Goal: Information Seeking & Learning: Learn about a topic

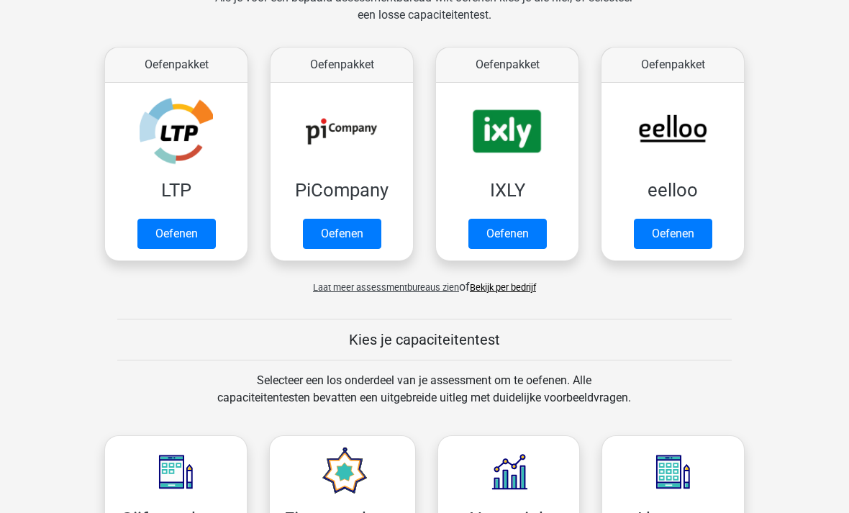
scroll to position [237, 0]
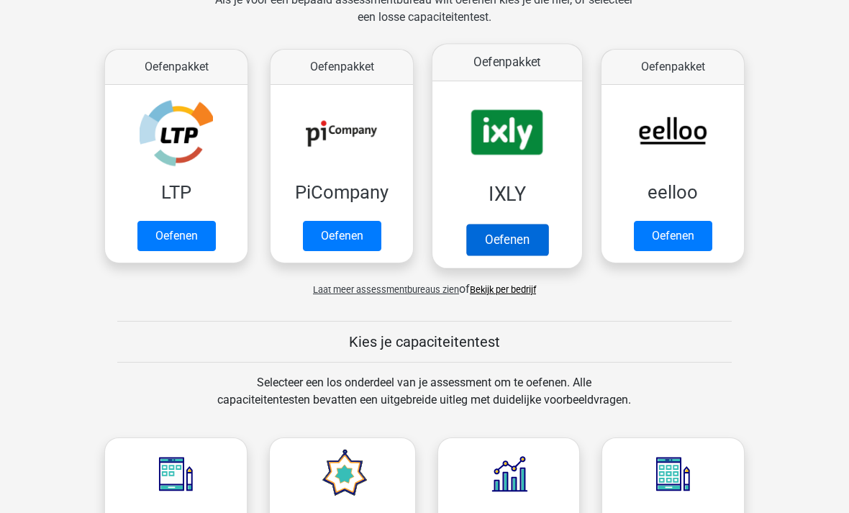
click at [548, 224] on link "Oefenen" at bounding box center [507, 240] width 82 height 32
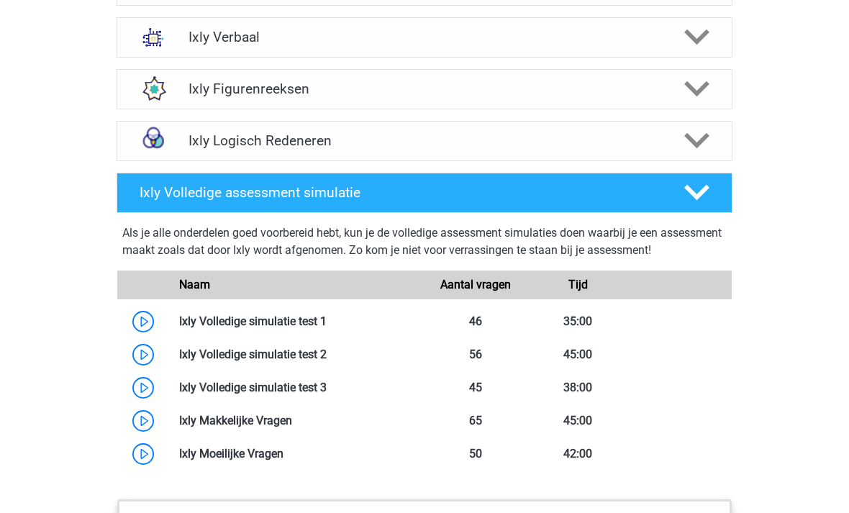
scroll to position [1070, 0]
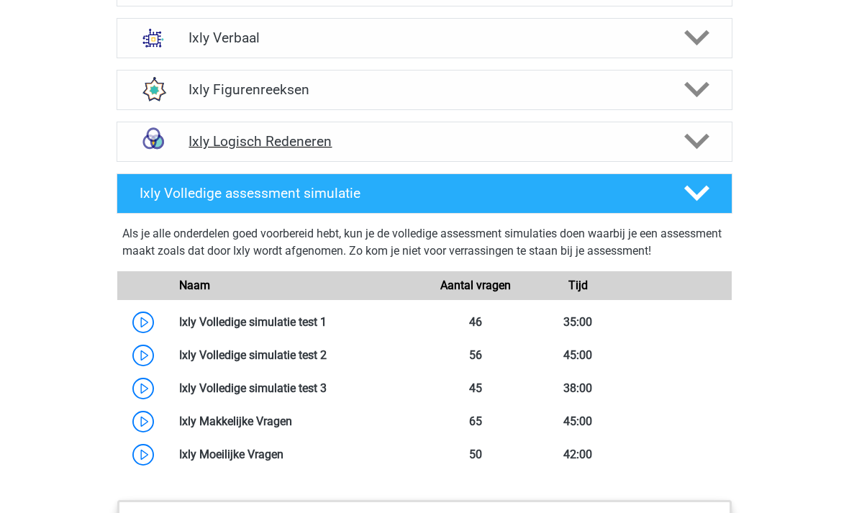
click at [695, 140] on icon at bounding box center [696, 141] width 25 height 25
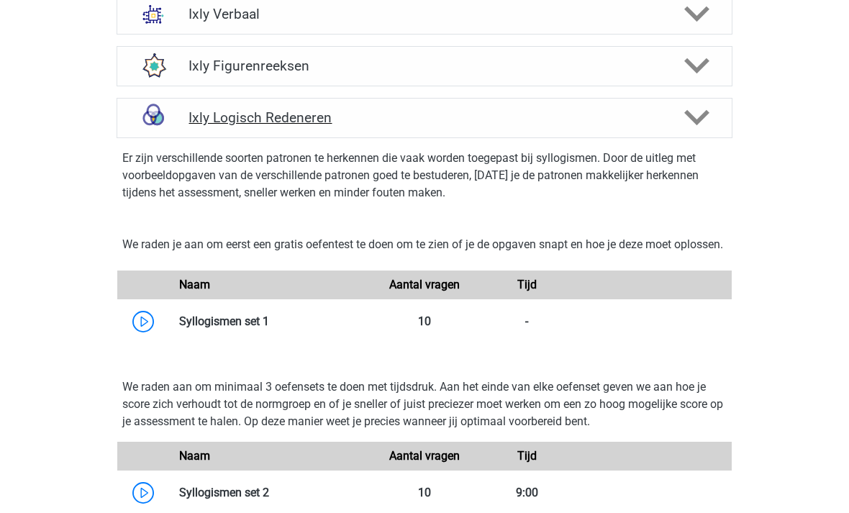
scroll to position [1089, 0]
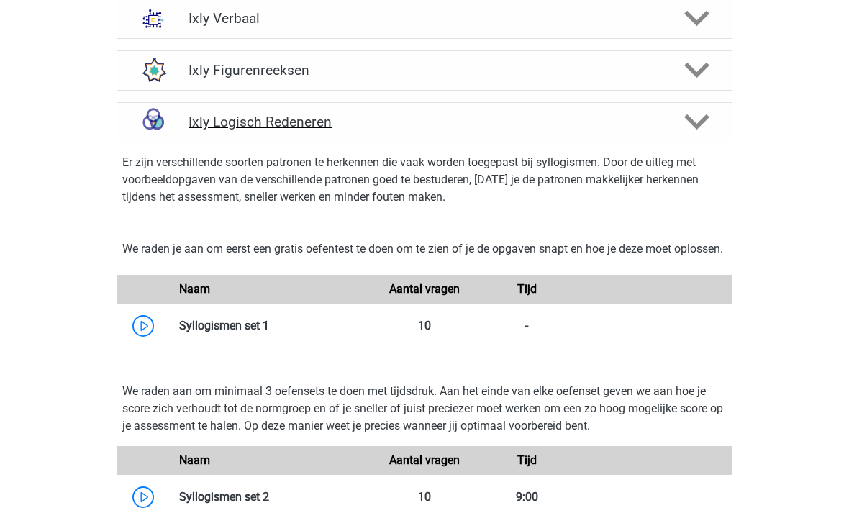
click at [711, 124] on div at bounding box center [695, 121] width 49 height 25
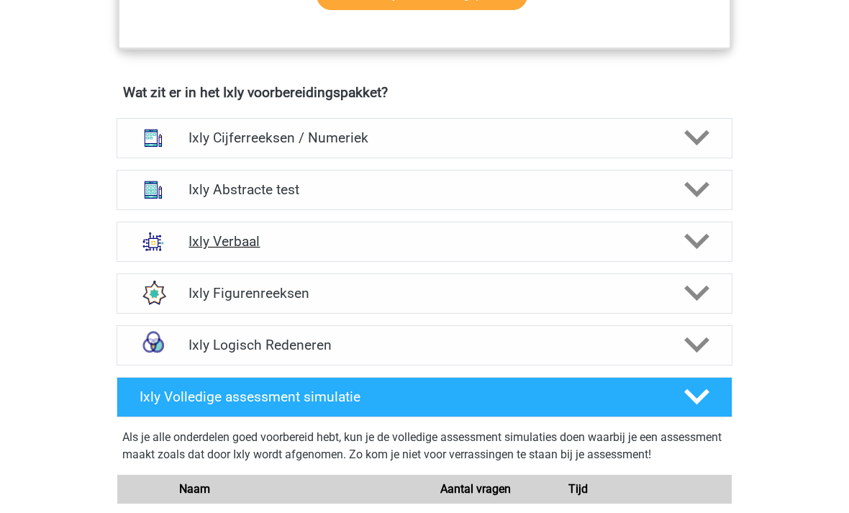
click at [693, 237] on icon at bounding box center [696, 242] width 25 height 25
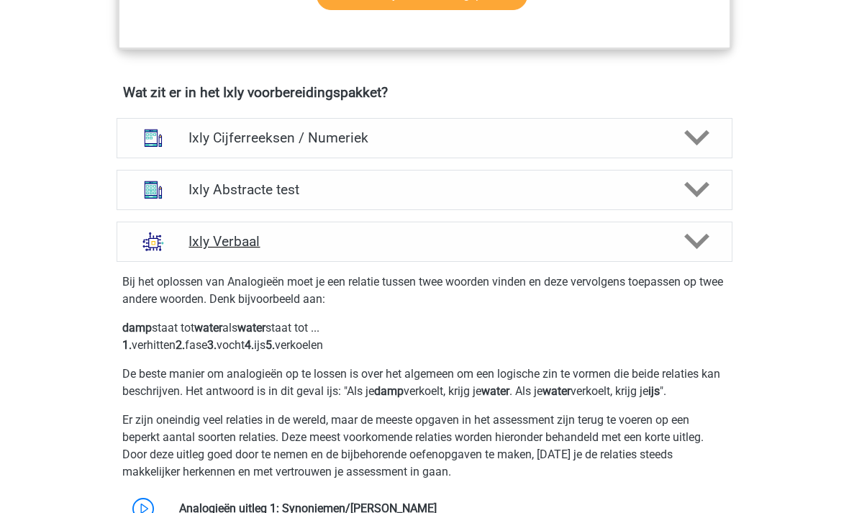
click at [705, 245] on icon at bounding box center [696, 241] width 25 height 25
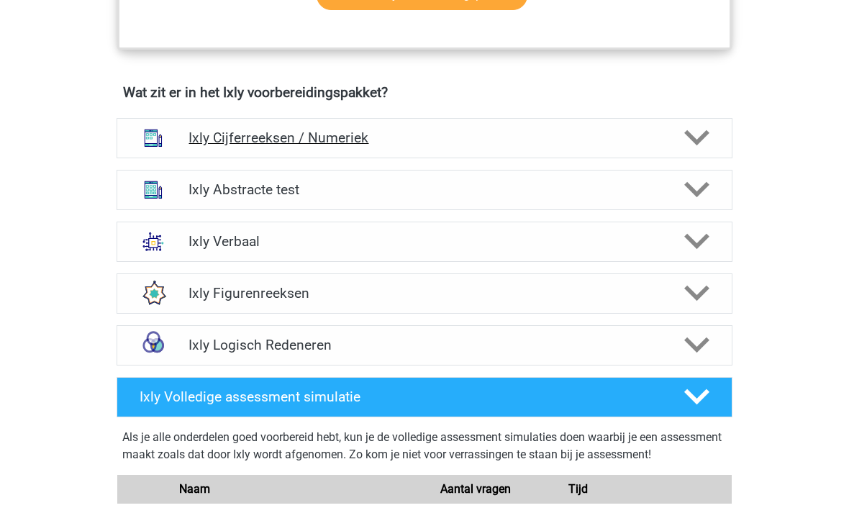
click at [723, 155] on div "Ixly Cijferreeksen / Numeriek" at bounding box center [425, 138] width 616 height 40
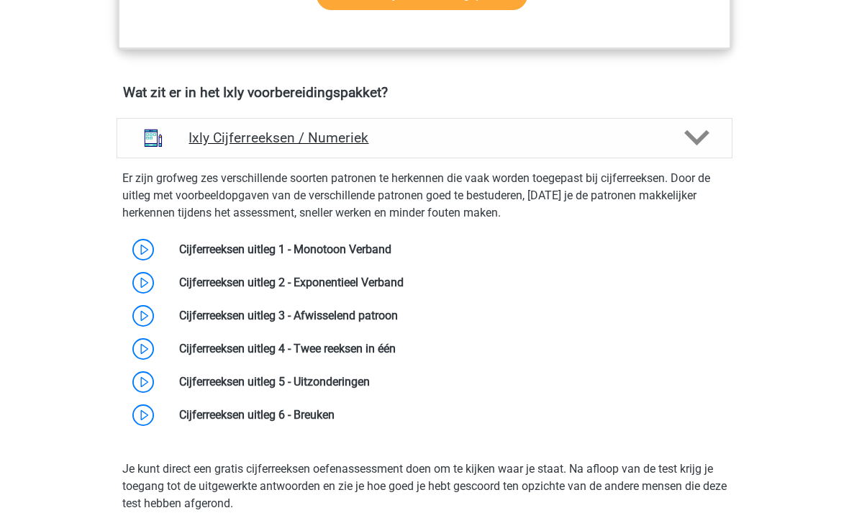
click at [719, 153] on div "Ixly Cijferreeksen / Numeriek" at bounding box center [425, 138] width 616 height 40
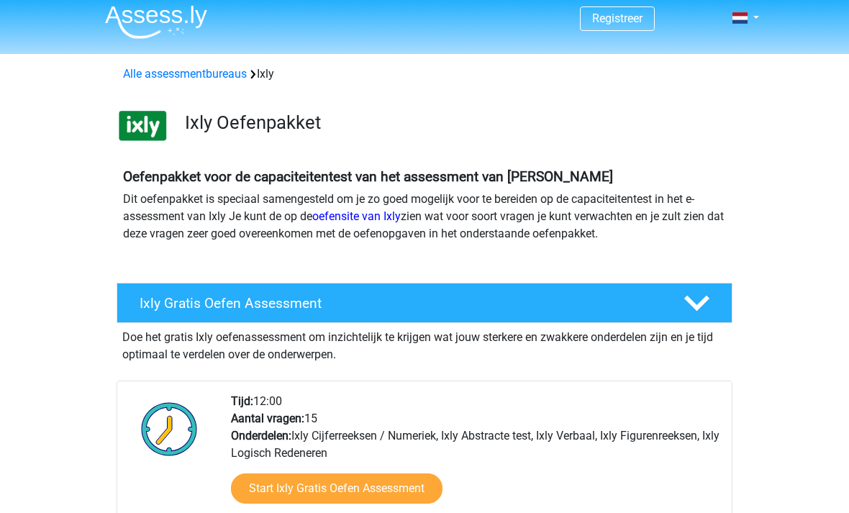
scroll to position [0, 0]
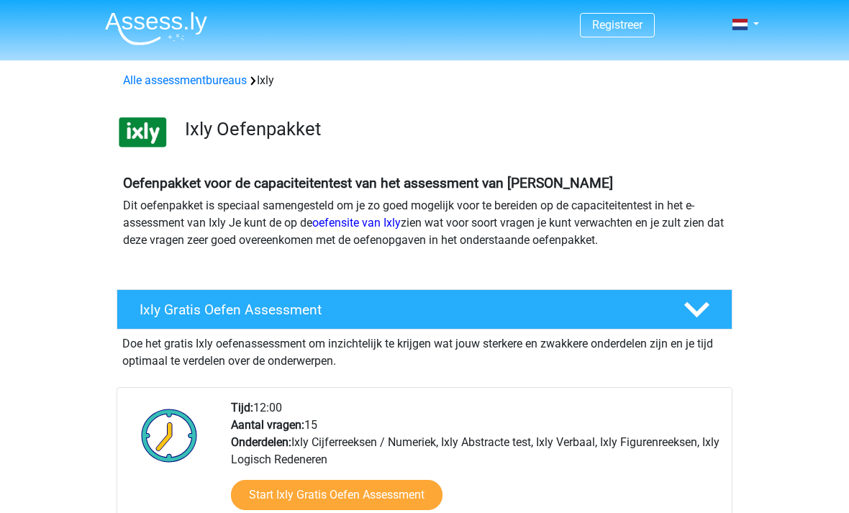
click at [111, 17] on img at bounding box center [156, 29] width 102 height 34
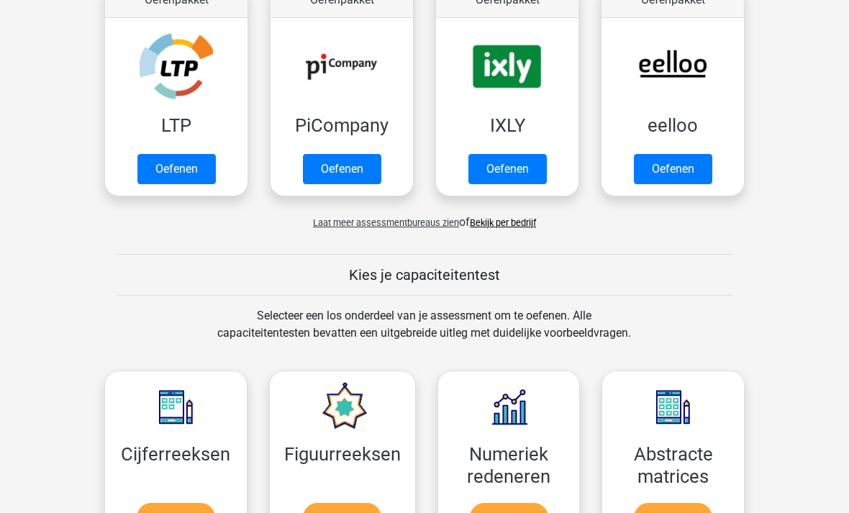
scroll to position [312, 0]
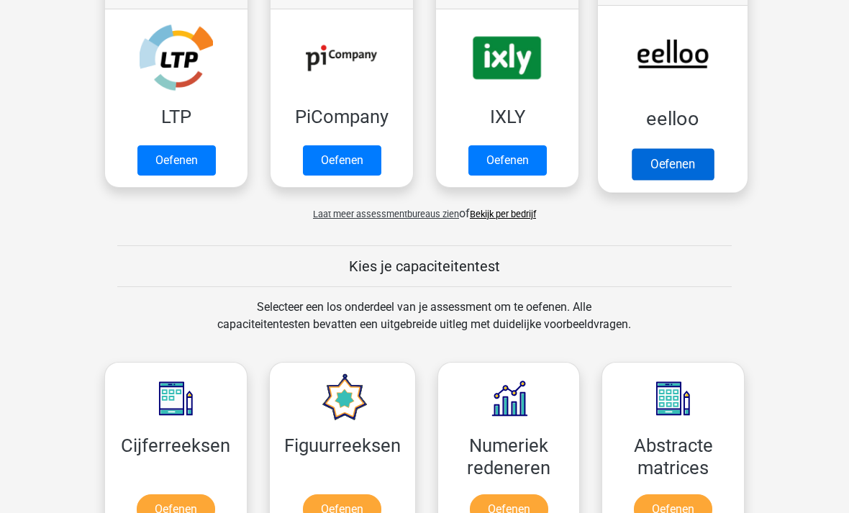
click at [660, 155] on link "Oefenen" at bounding box center [673, 165] width 82 height 32
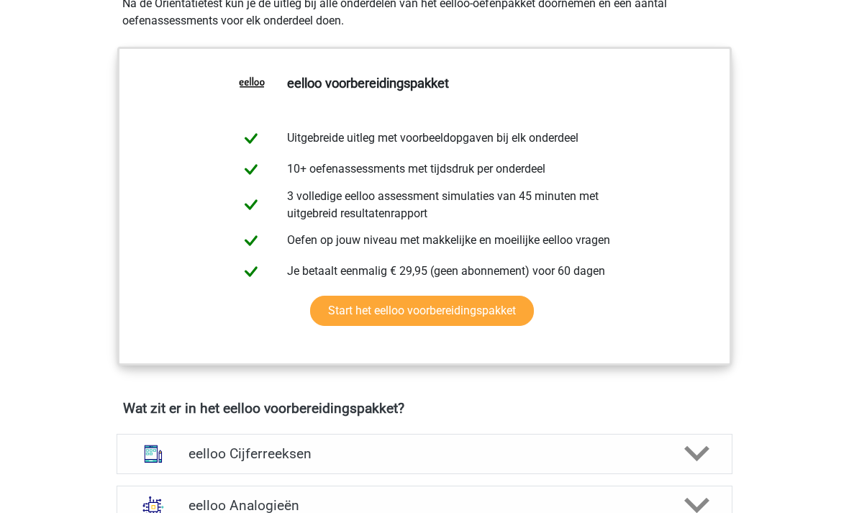
scroll to position [521, 0]
click at [389, 322] on link "Start het eelloo voorbereidingspakket" at bounding box center [422, 311] width 224 height 30
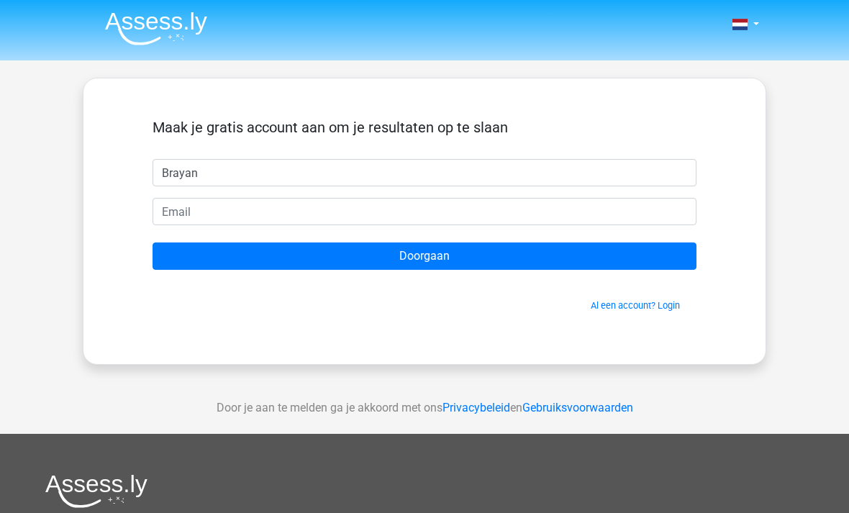
type input "Brayan"
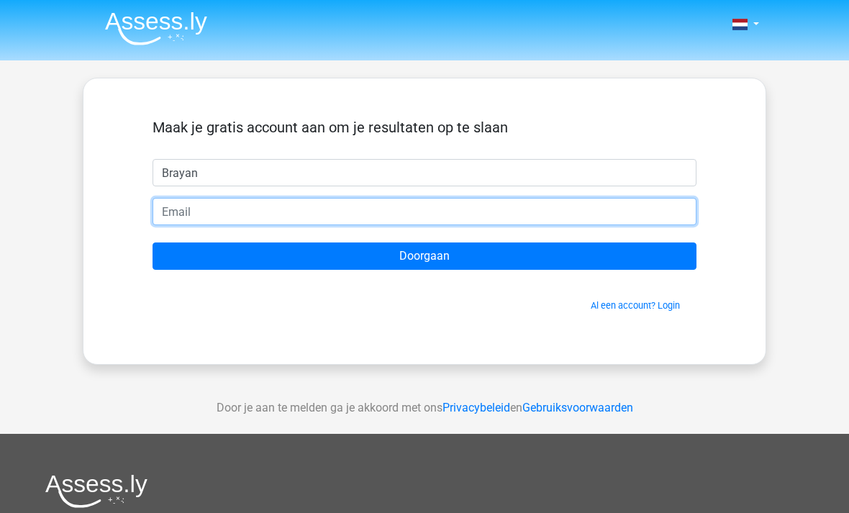
click at [196, 216] on input "email" at bounding box center [425, 211] width 544 height 27
type input "brayan."
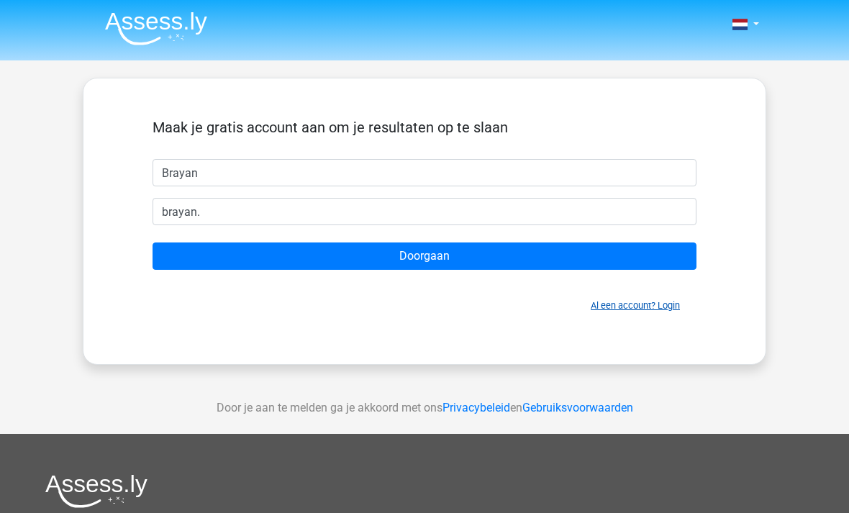
click at [668, 307] on link "Al een account? Login" at bounding box center [635, 305] width 89 height 11
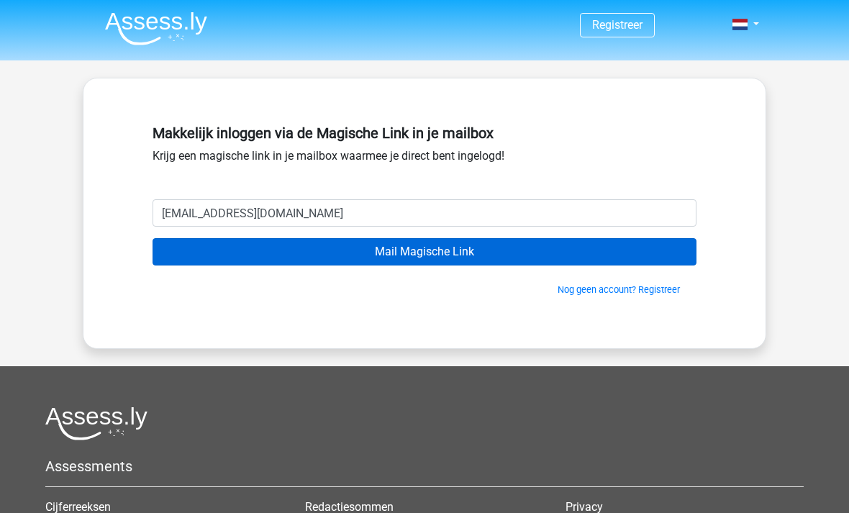
type input "[EMAIL_ADDRESS][DOMAIN_NAME]"
click at [255, 255] on input "Mail Magische Link" at bounding box center [425, 251] width 544 height 27
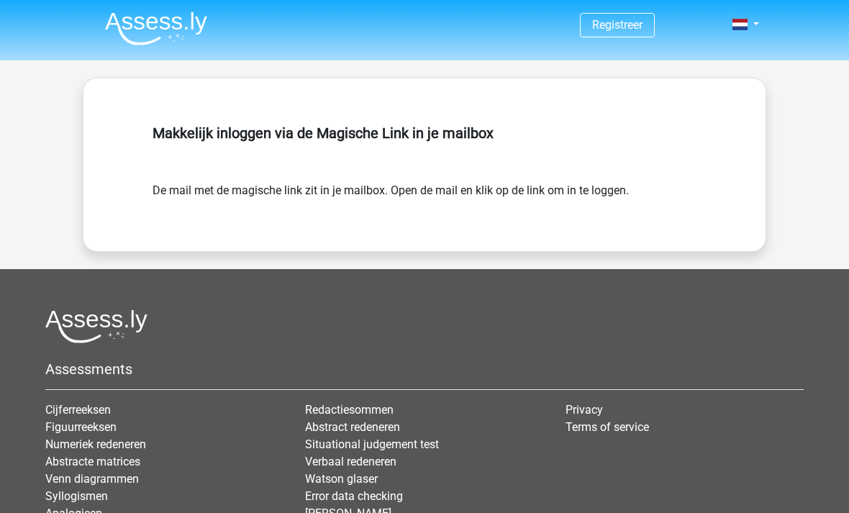
click at [250, 191] on form "De mail met de magische link zit in je mailbox. Open de mail en klik op de link…" at bounding box center [425, 190] width 544 height 17
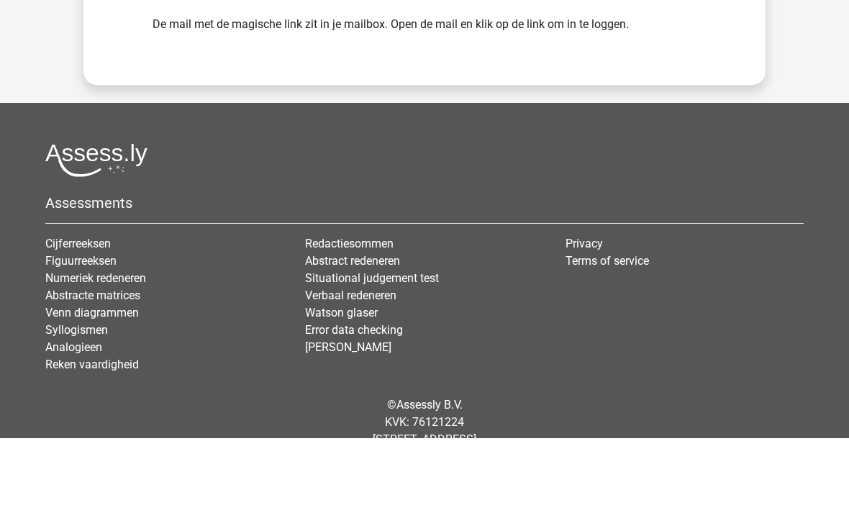
scroll to position [90, 0]
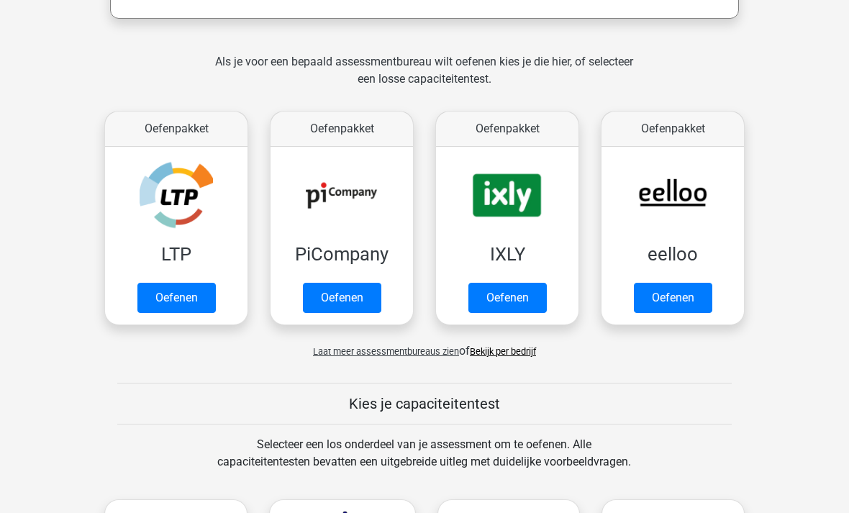
scroll to position [273, 0]
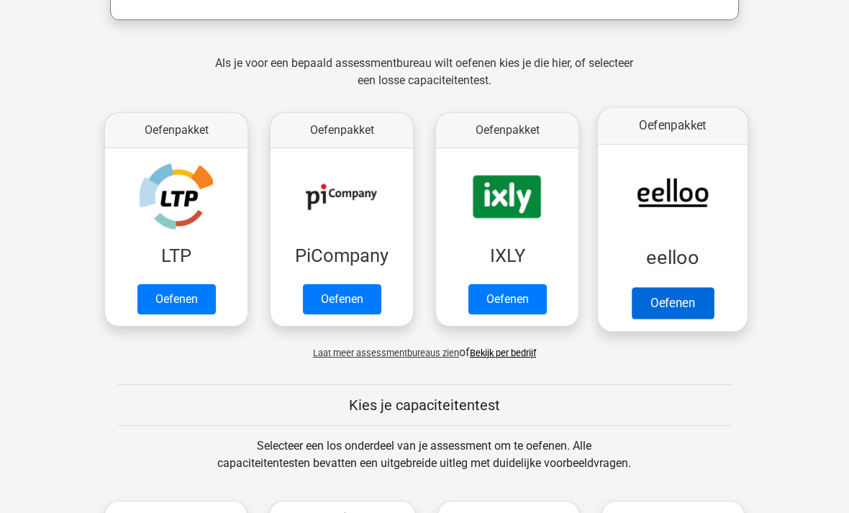
click at [681, 307] on link "Oefenen" at bounding box center [673, 304] width 82 height 32
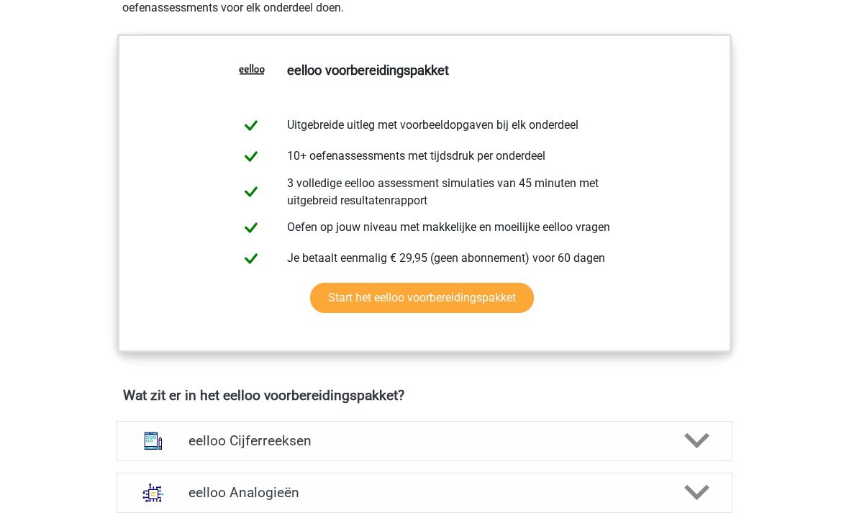
scroll to position [534, 0]
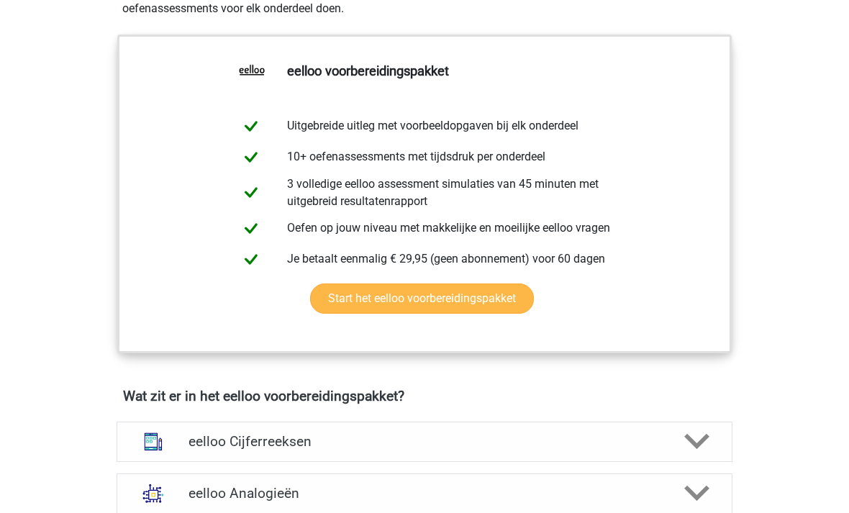
click at [330, 301] on link "Start het eelloo voorbereidingspakket" at bounding box center [422, 298] width 224 height 30
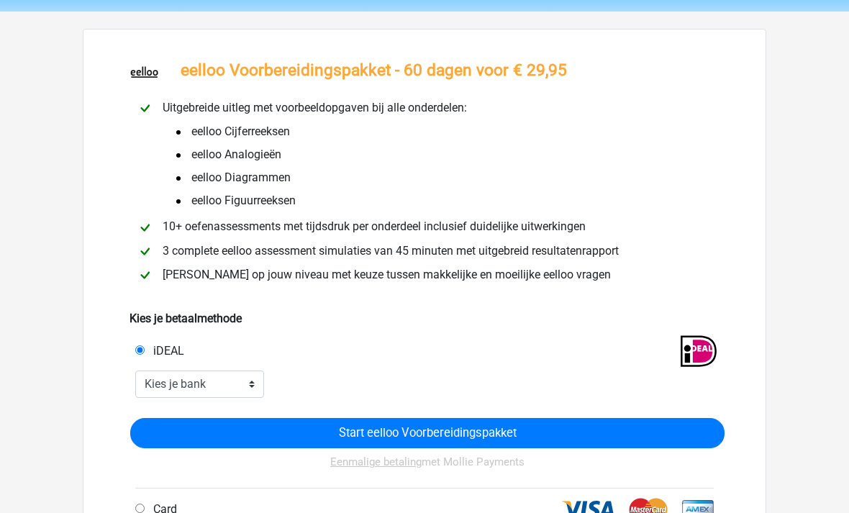
scroll to position [48, 0]
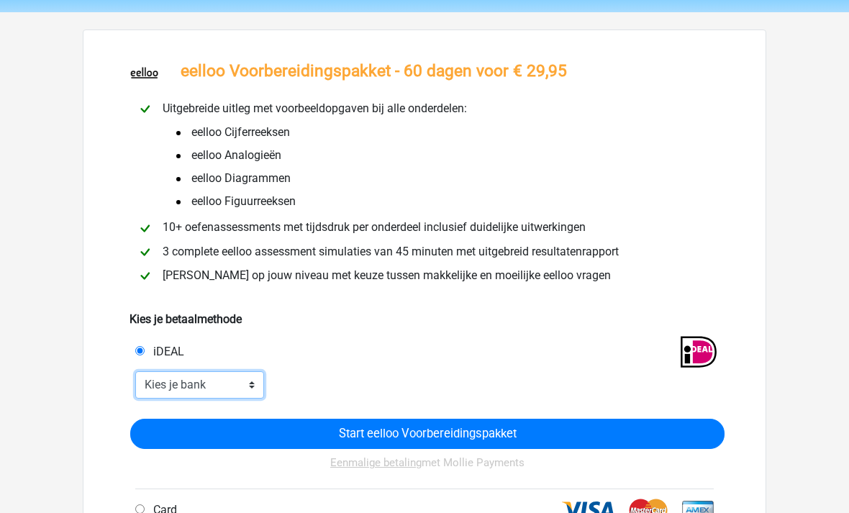
click at [165, 394] on select "Kies je bank ABN AMRO ING Rabobank ASN Bank bunq Knab N26 NN Regiobank Revolut …" at bounding box center [199, 384] width 129 height 27
select select "ideal_TRIONL2U"
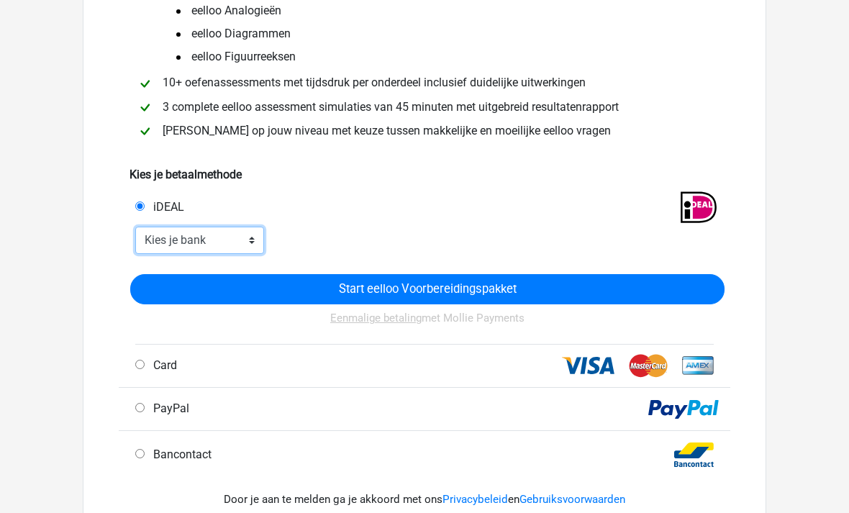
scroll to position [193, 0]
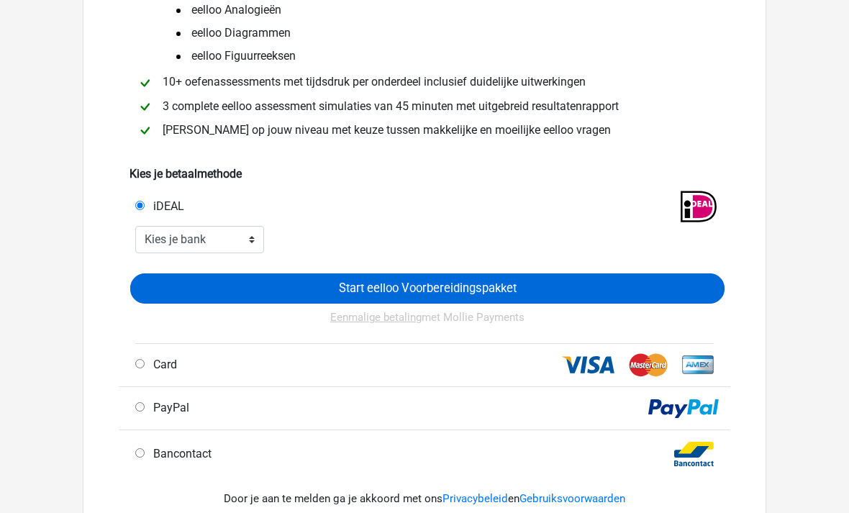
click at [157, 296] on input "Start eelloo Voorbereidingspakket" at bounding box center [427, 289] width 594 height 30
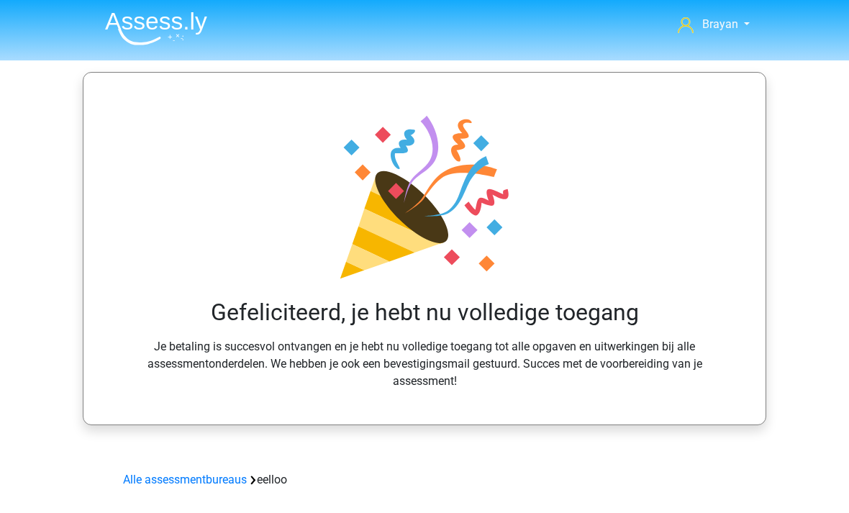
click at [131, 35] on img at bounding box center [156, 29] width 102 height 34
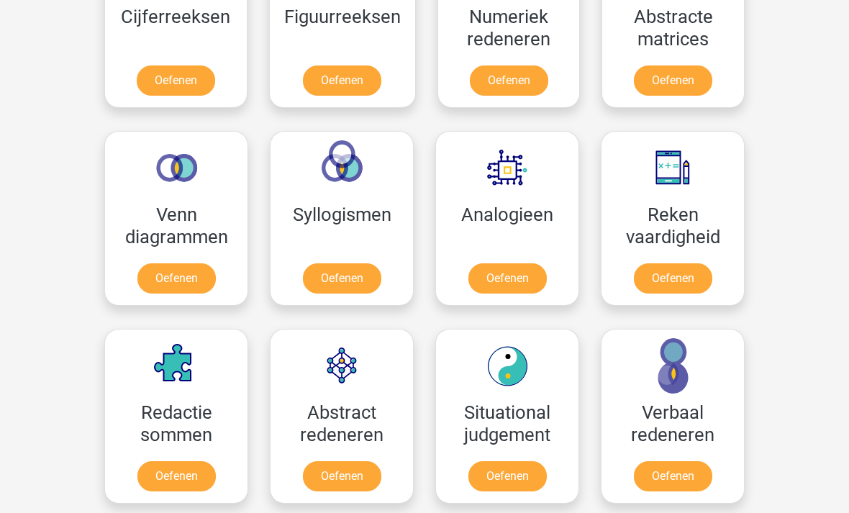
scroll to position [739, 0]
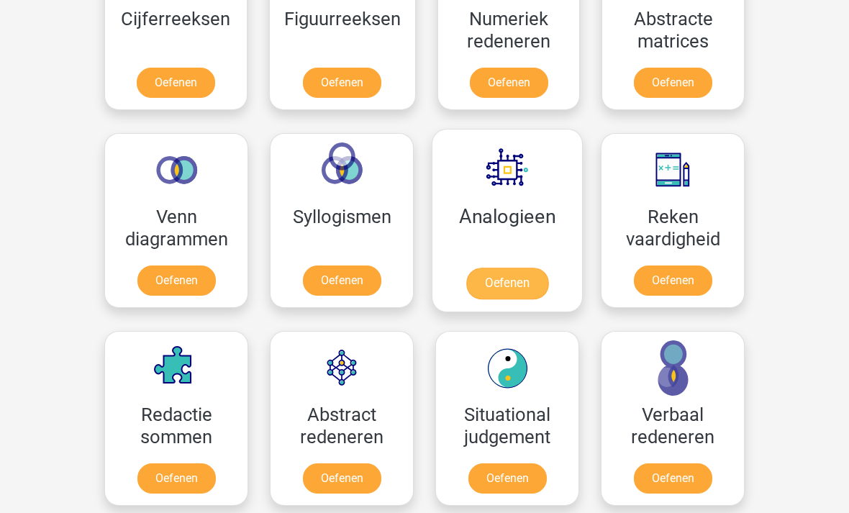
click at [523, 276] on link "Oefenen" at bounding box center [507, 284] width 82 height 32
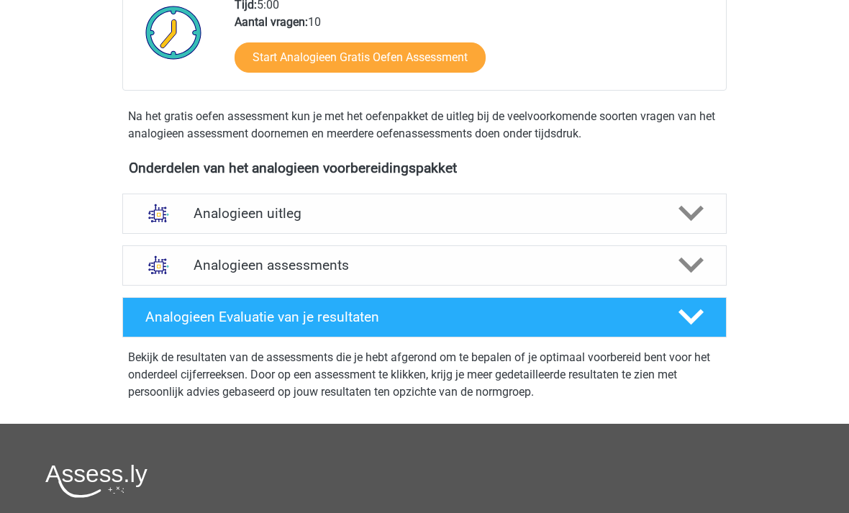
scroll to position [351, 0]
click at [162, 219] on img at bounding box center [158, 213] width 37 height 37
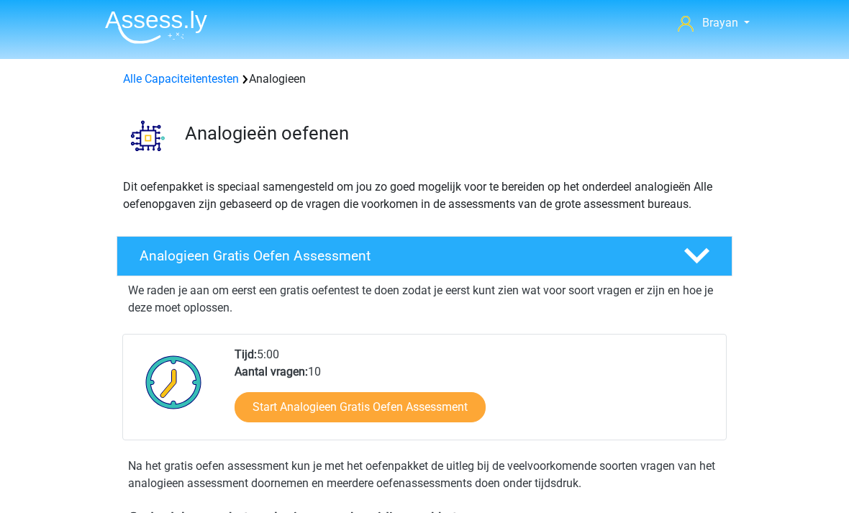
scroll to position [0, 0]
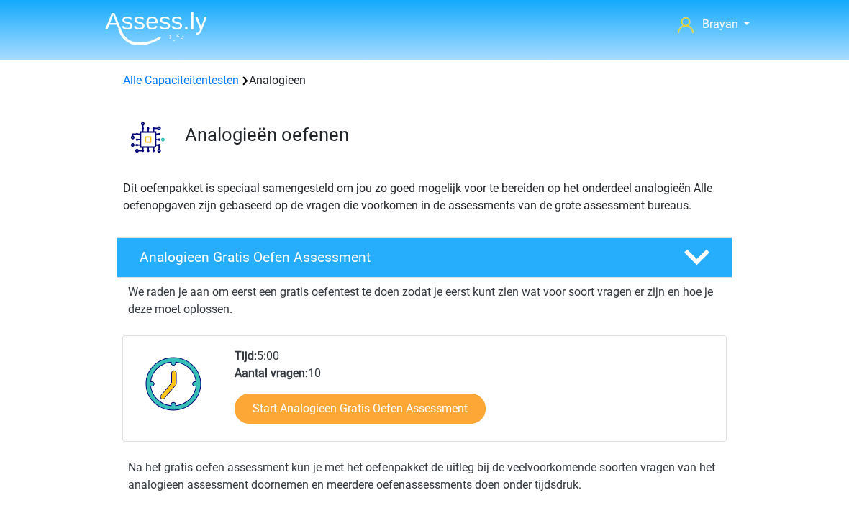
click at [686, 262] on icon at bounding box center [696, 257] width 25 height 25
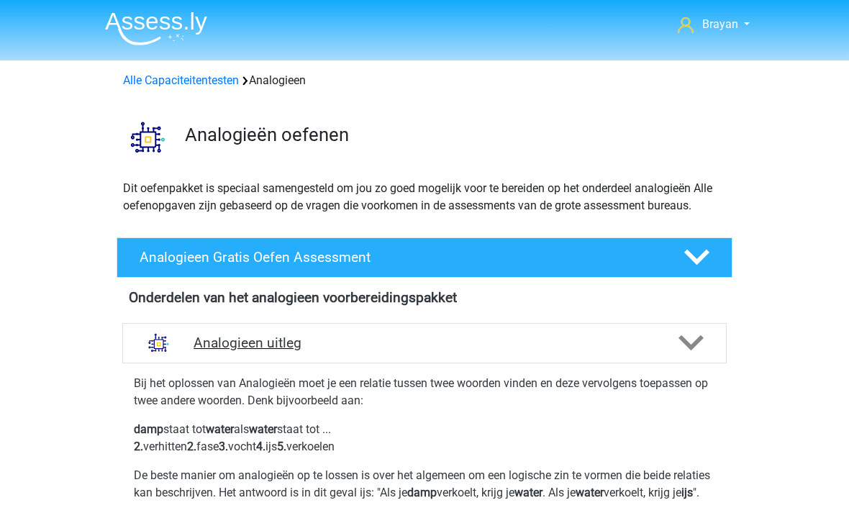
click at [700, 350] on icon at bounding box center [690, 342] width 25 height 25
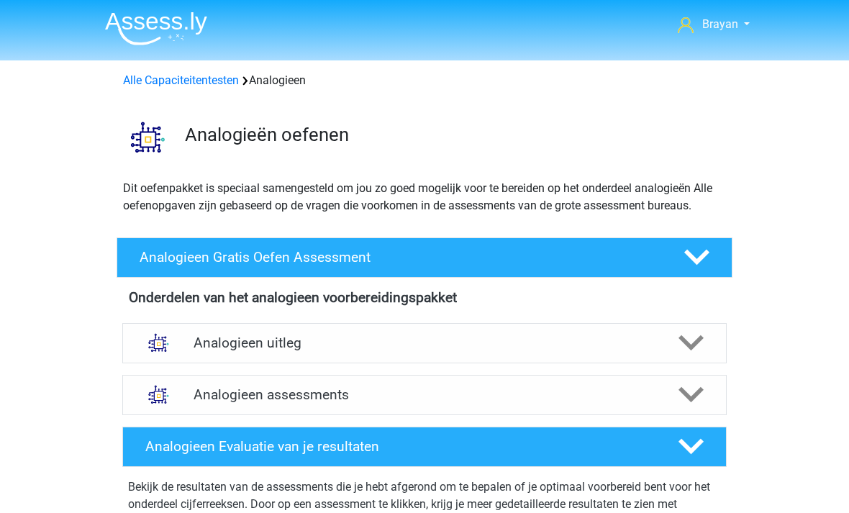
click at [117, 35] on img at bounding box center [156, 29] width 102 height 34
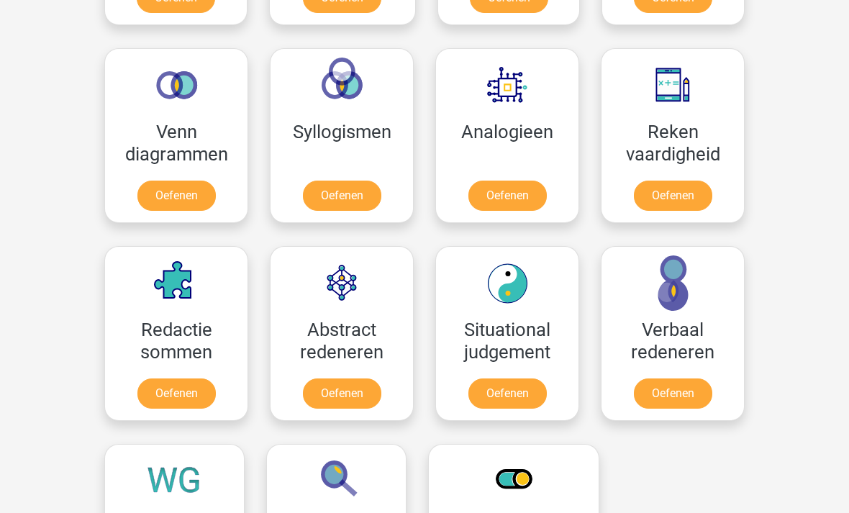
scroll to position [824, 0]
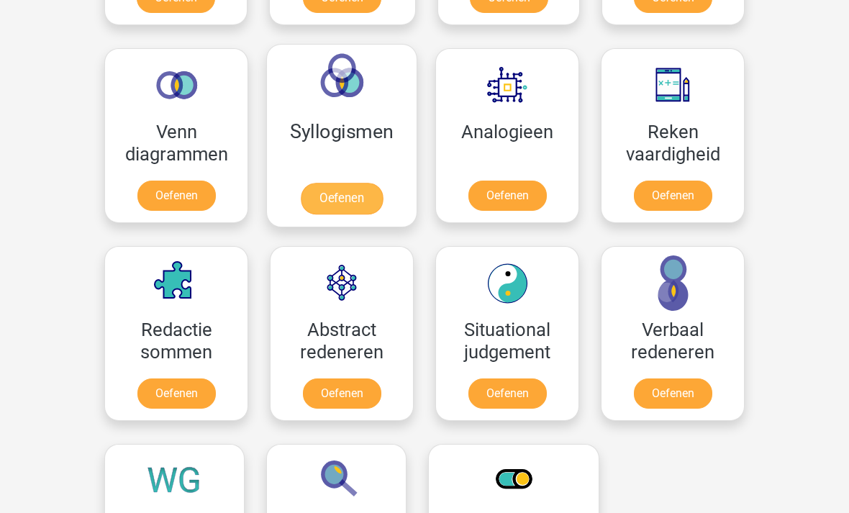
click at [313, 197] on link "Oefenen" at bounding box center [342, 199] width 82 height 32
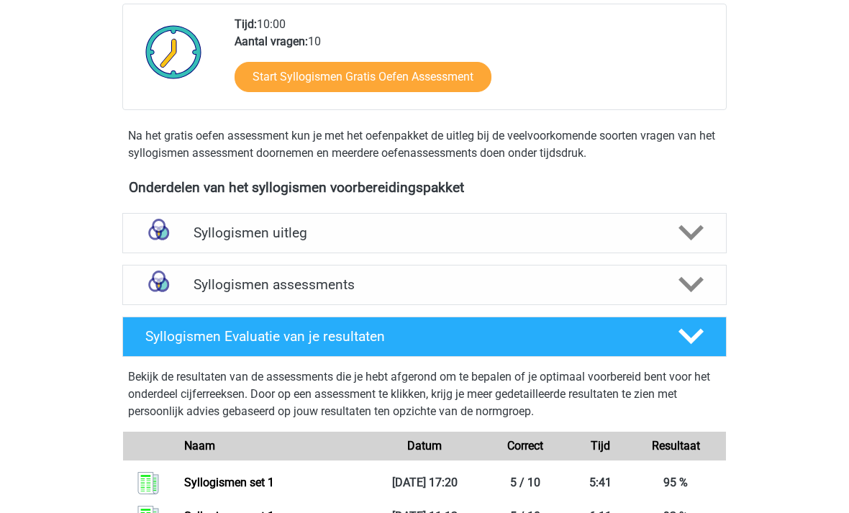
scroll to position [351, 0]
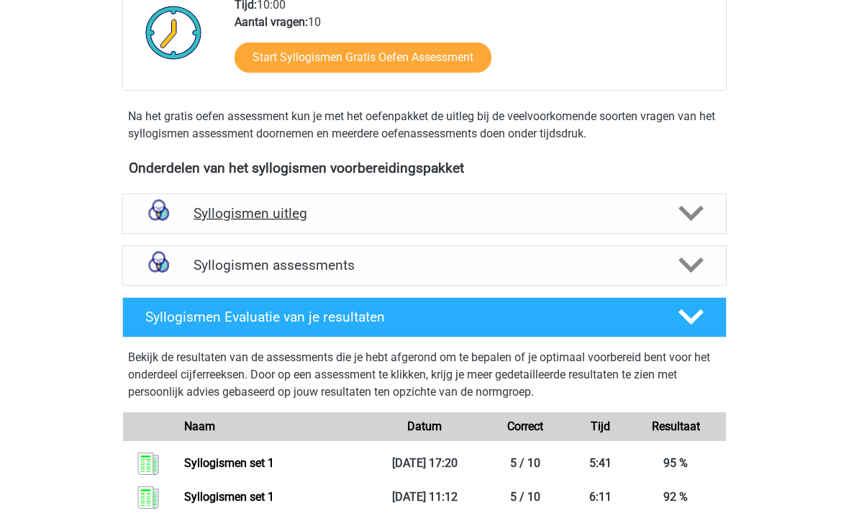
click at [691, 230] on div "Syllogismen uitleg" at bounding box center [424, 214] width 604 height 40
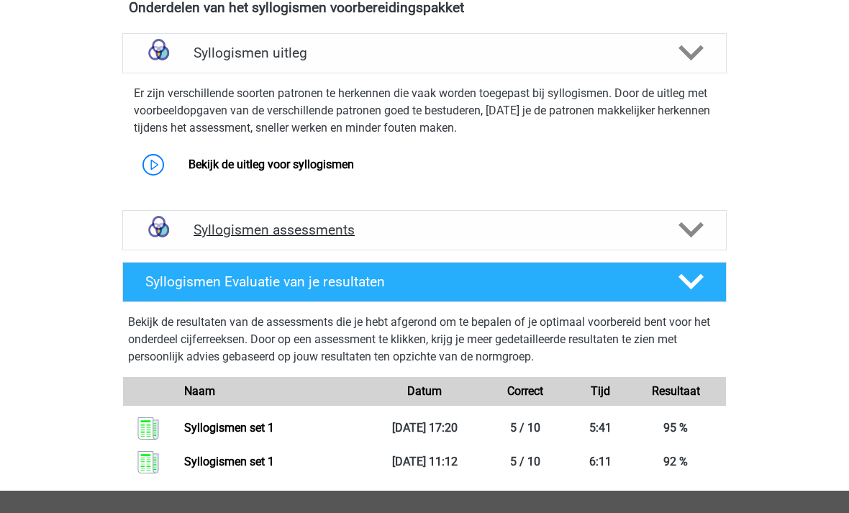
click at [699, 242] on icon at bounding box center [690, 230] width 25 height 25
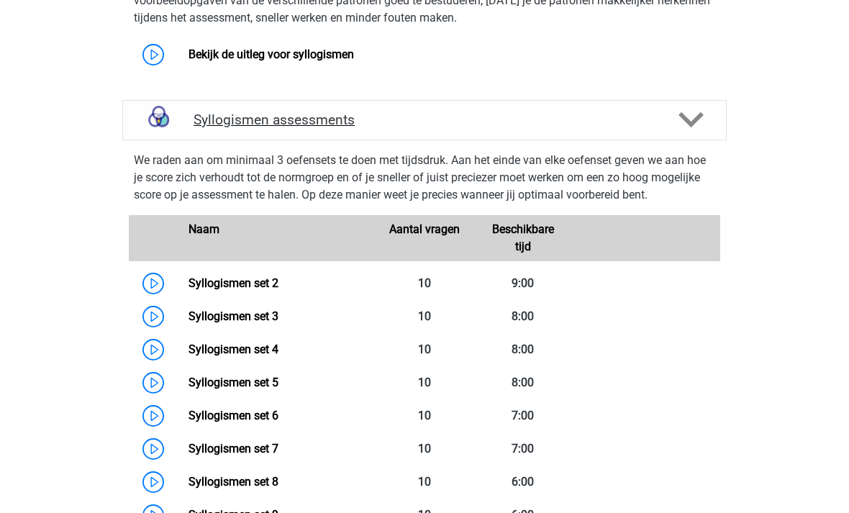
click at [714, 120] on div "Syllogismen assessments" at bounding box center [424, 120] width 604 height 40
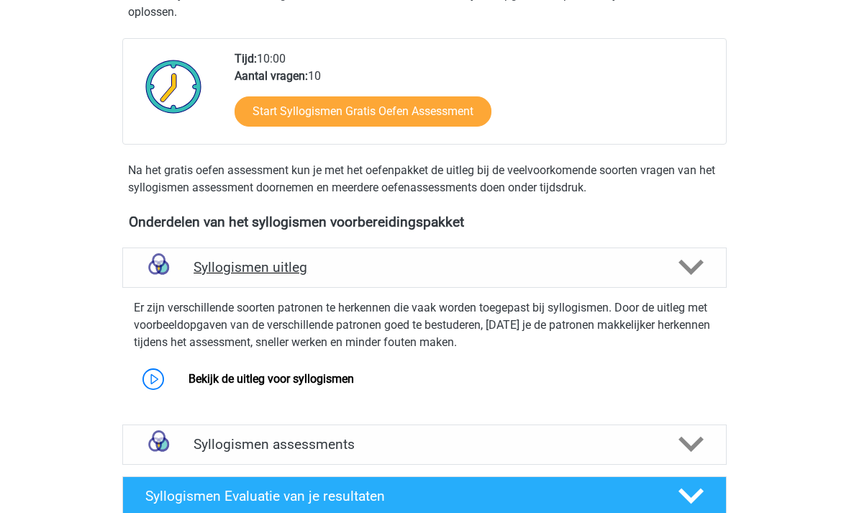
click at [686, 273] on icon at bounding box center [690, 267] width 25 height 25
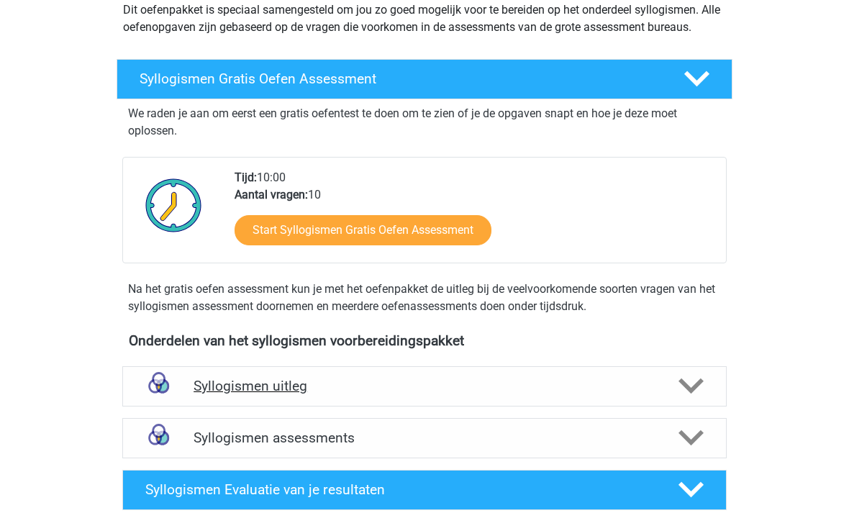
scroll to position [178, 0]
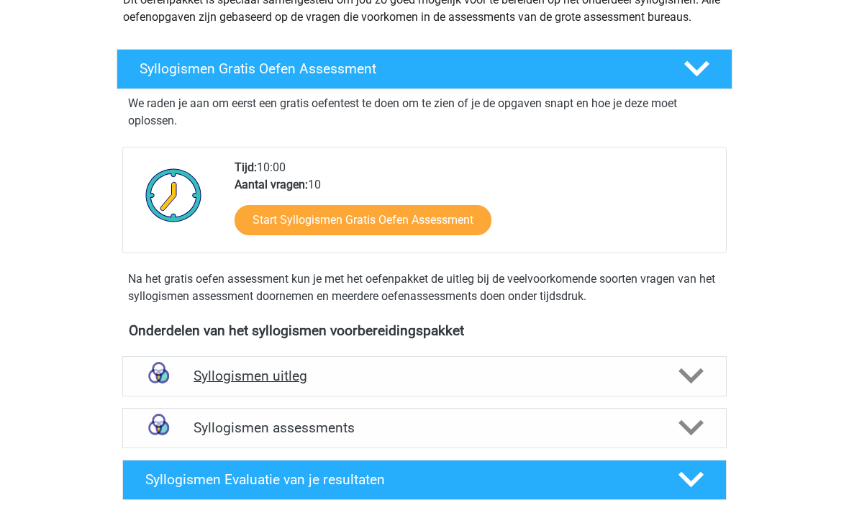
click at [689, 376] on polygon at bounding box center [690, 376] width 25 height 16
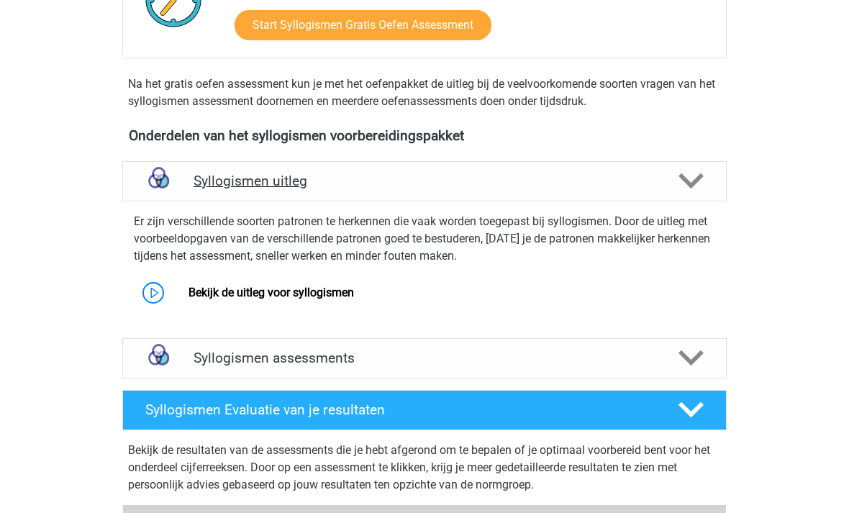
scroll to position [380, 0]
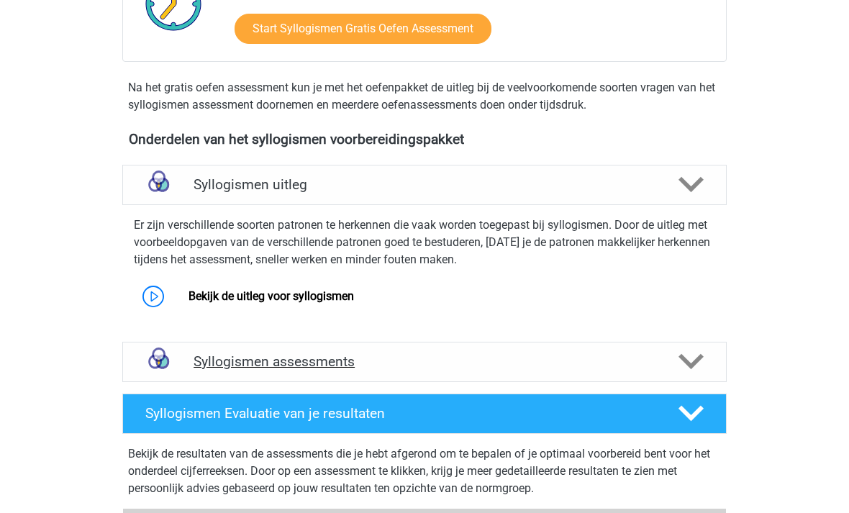
click at [693, 378] on div "Syllogismen assessments" at bounding box center [424, 362] width 604 height 40
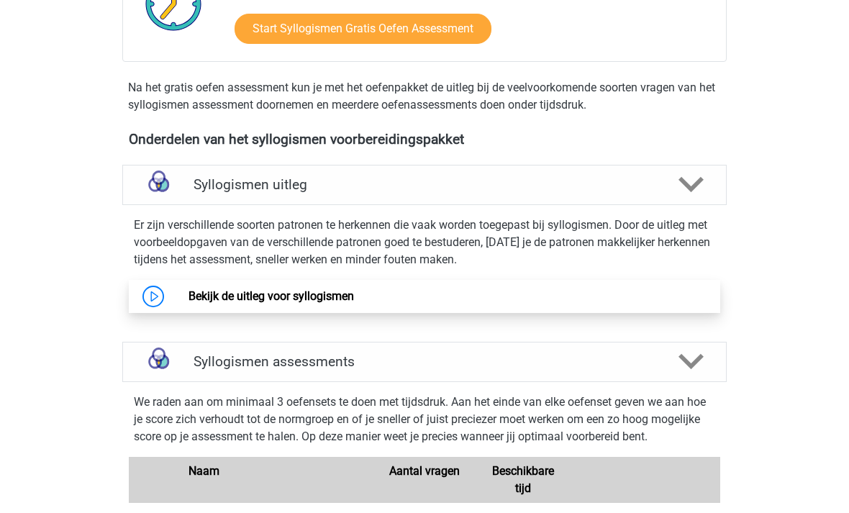
click at [188, 294] on link "Bekijk de uitleg voor syllogismen" at bounding box center [270, 296] width 165 height 14
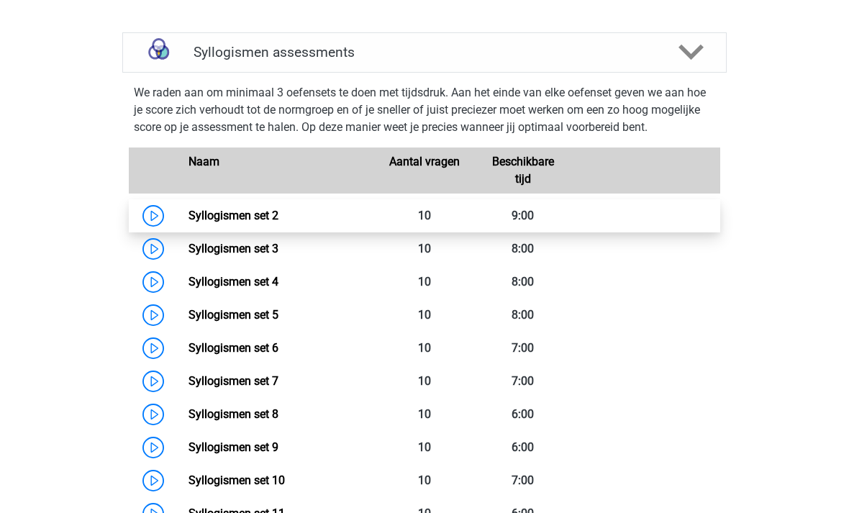
scroll to position [689, 0]
click at [199, 216] on link "Syllogismen set 2" at bounding box center [233, 216] width 90 height 14
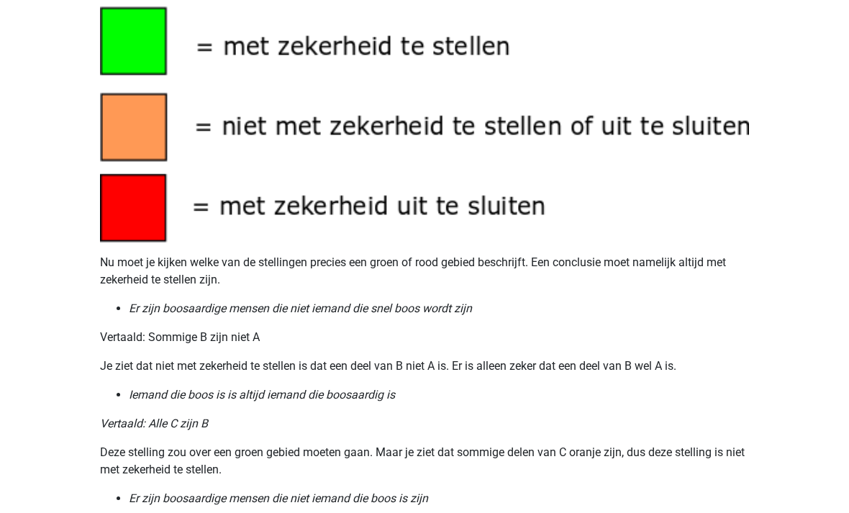
scroll to position [1370, 0]
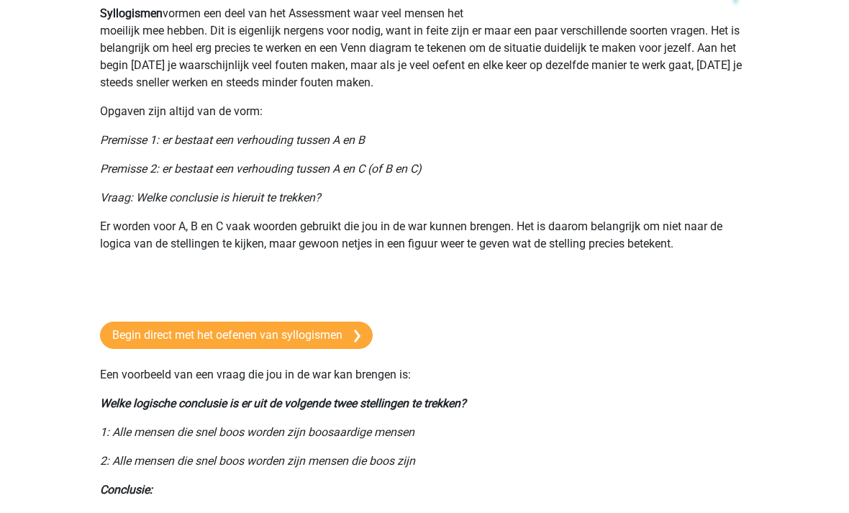
scroll to position [0, 0]
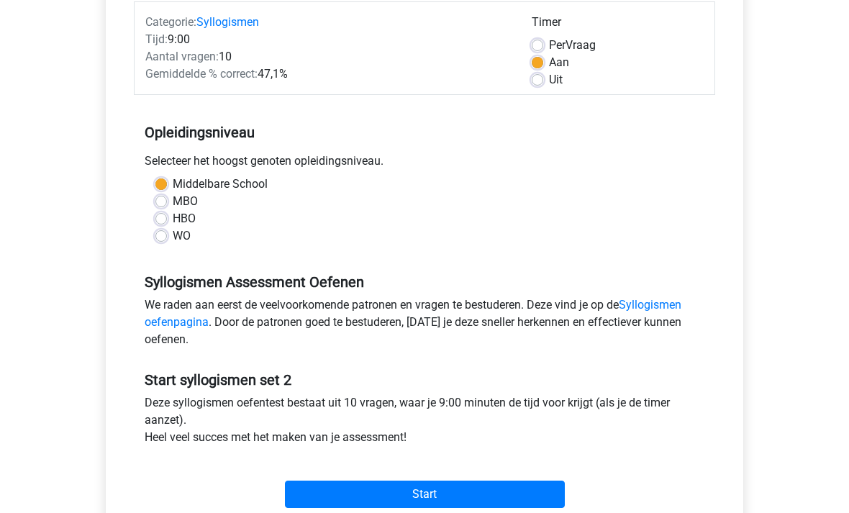
scroll to position [188, 0]
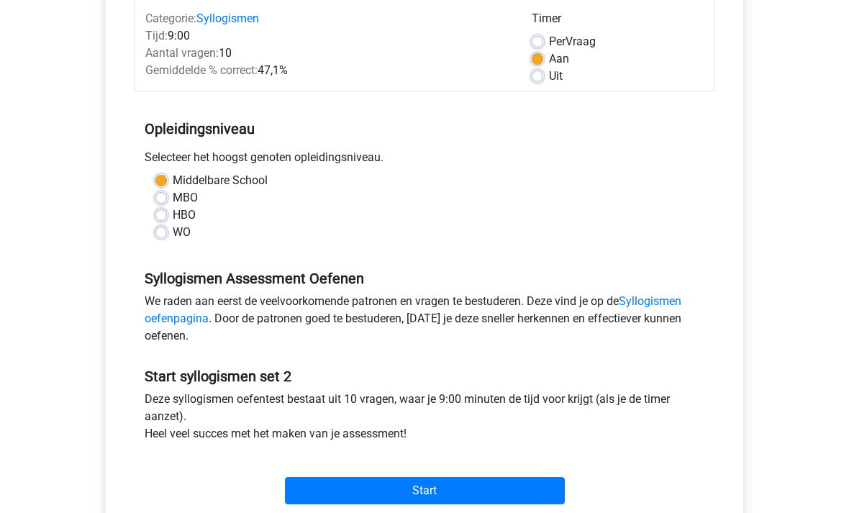
click at [173, 219] on label "HBO" at bounding box center [184, 215] width 23 height 17
click at [156, 219] on input "HBO" at bounding box center [161, 214] width 12 height 14
radio input "true"
click at [173, 179] on label "Middelbare School" at bounding box center [220, 181] width 95 height 17
click at [156, 179] on input "Middelbare School" at bounding box center [161, 180] width 12 height 14
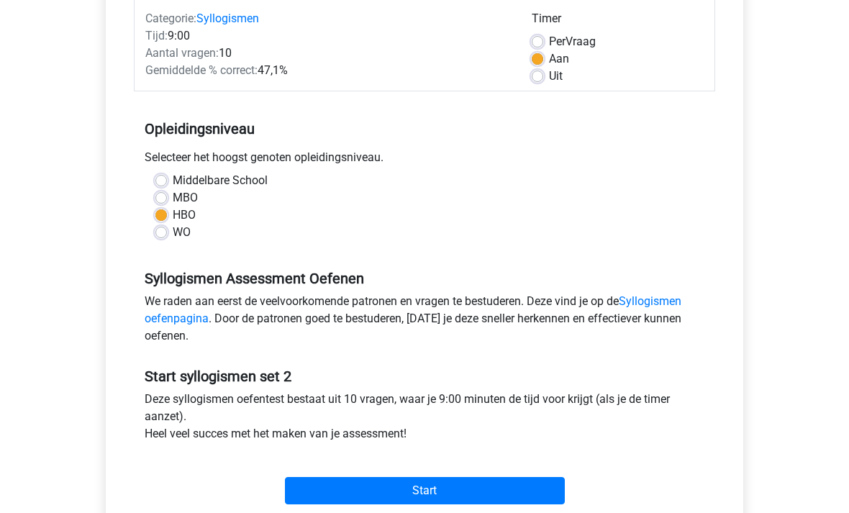
radio input "true"
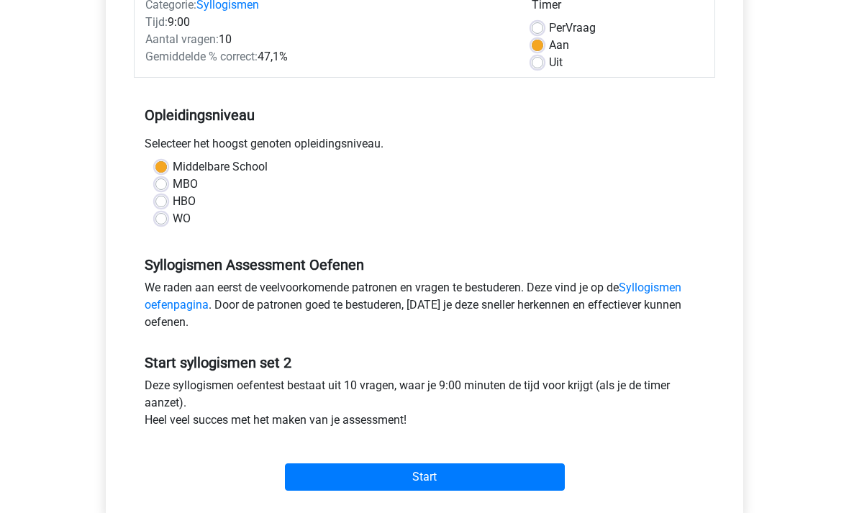
scroll to position [212, 0]
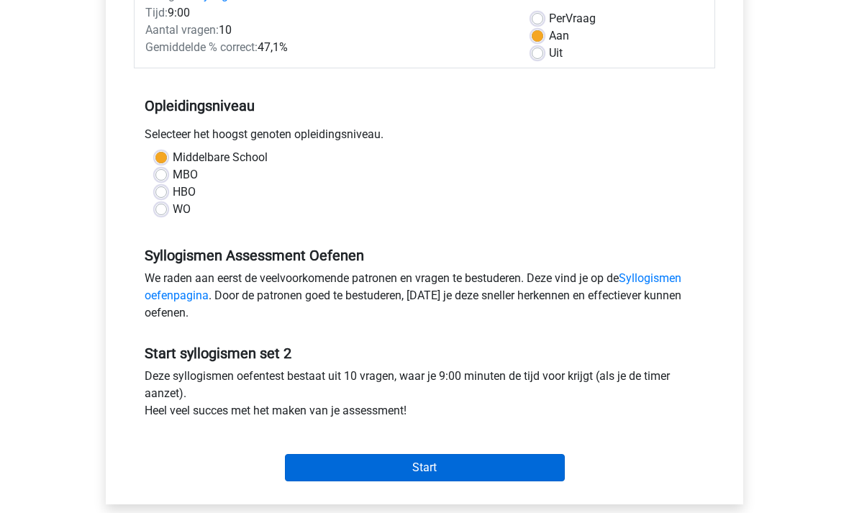
click at [352, 481] on input "Start" at bounding box center [425, 468] width 280 height 27
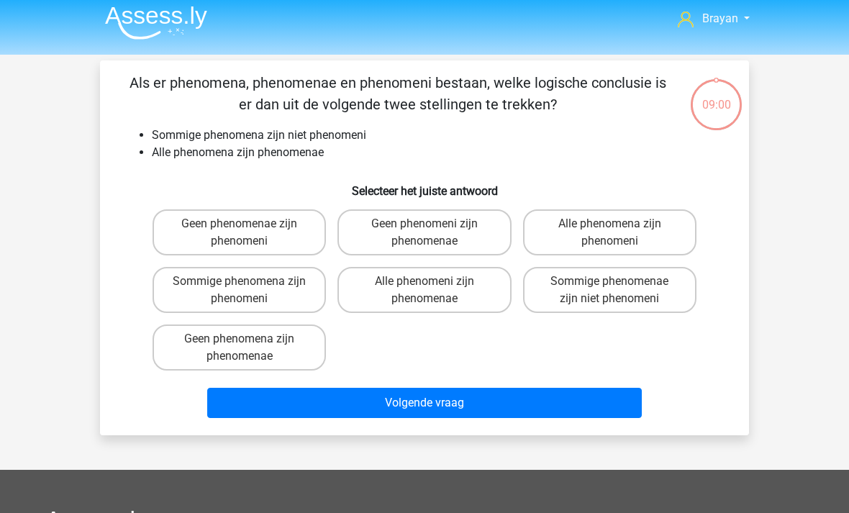
scroll to position [5, 0]
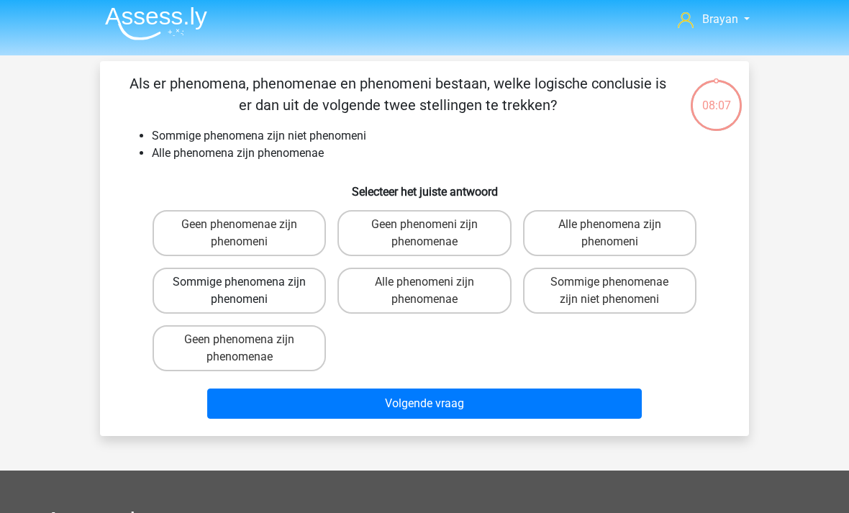
click at [224, 285] on label "Sommige phenomena zijn phenomeni" at bounding box center [239, 291] width 173 height 46
click at [240, 285] on input "Sommige phenomena zijn phenomeni" at bounding box center [244, 286] width 9 height 9
radio input "true"
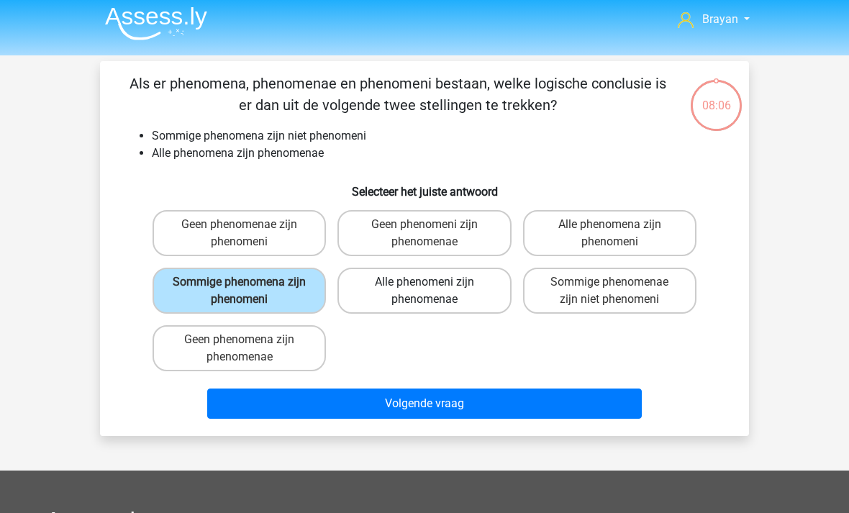
click at [406, 284] on label "Alle phenomeni zijn phenomenae" at bounding box center [423, 291] width 173 height 46
click at [424, 284] on input "Alle phenomeni zijn phenomenae" at bounding box center [428, 286] width 9 height 9
radio input "true"
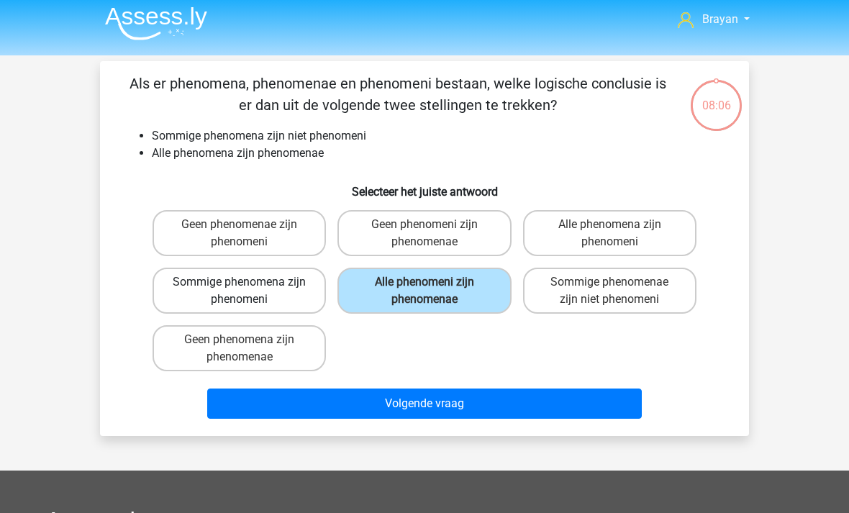
click at [219, 294] on label "Sommige phenomena zijn phenomeni" at bounding box center [239, 291] width 173 height 46
click at [240, 291] on input "Sommige phenomena zijn phenomeni" at bounding box center [244, 286] width 9 height 9
radio input "true"
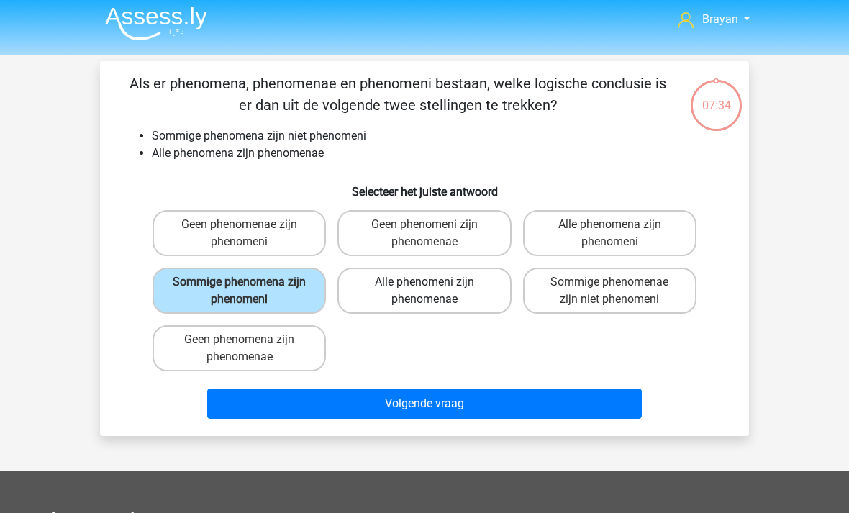
click at [391, 290] on label "Alle phenomeni zijn phenomenae" at bounding box center [423, 291] width 173 height 46
click at [424, 290] on input "Alle phenomeni zijn phenomenae" at bounding box center [428, 286] width 9 height 9
radio input "true"
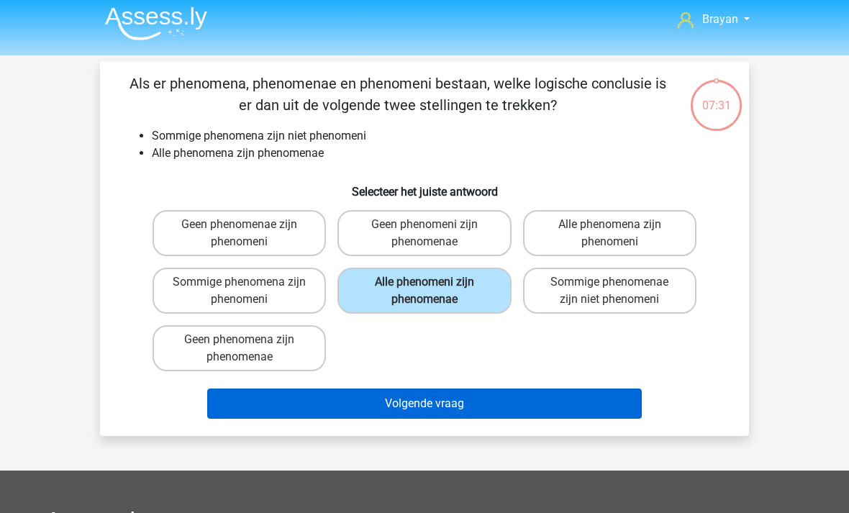
click at [421, 393] on button "Volgende vraag" at bounding box center [424, 403] width 435 height 30
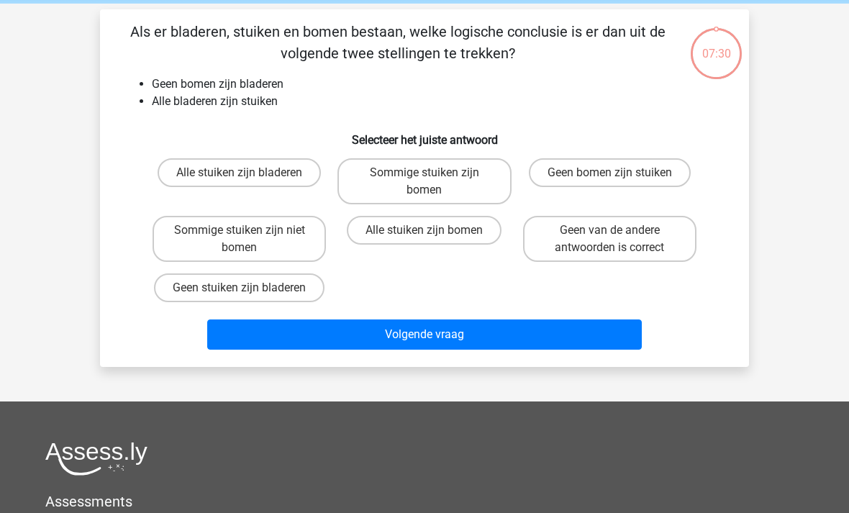
scroll to position [66, 0]
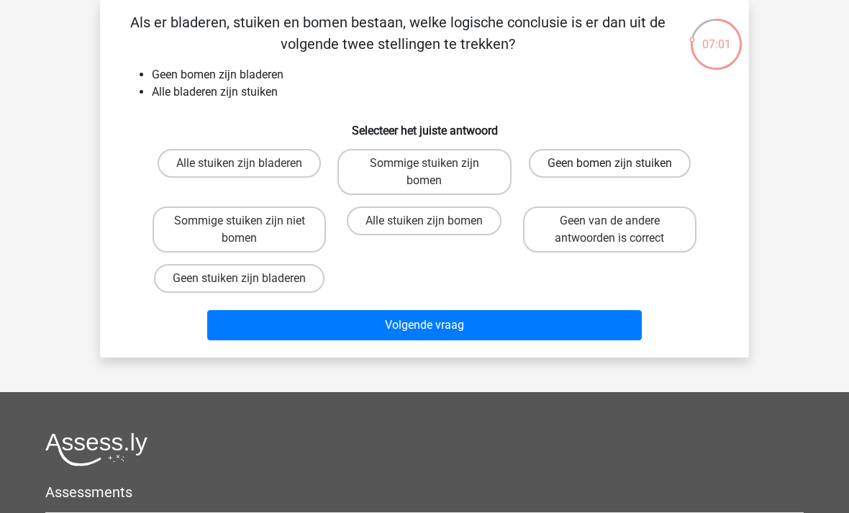
click at [653, 164] on label "Geen bomen zijn stuiken" at bounding box center [610, 163] width 162 height 29
click at [619, 164] on input "Geen bomen zijn stuiken" at bounding box center [613, 167] width 9 height 9
radio input "true"
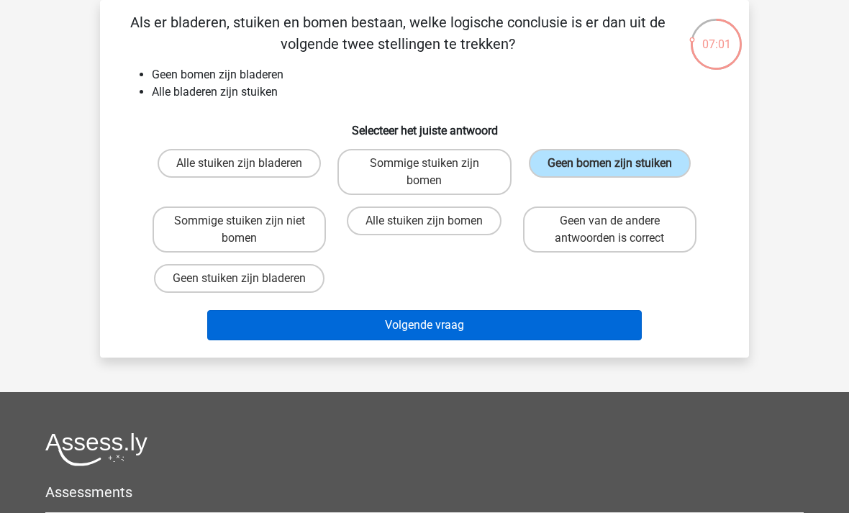
click at [221, 338] on button "Volgende vraag" at bounding box center [424, 325] width 435 height 30
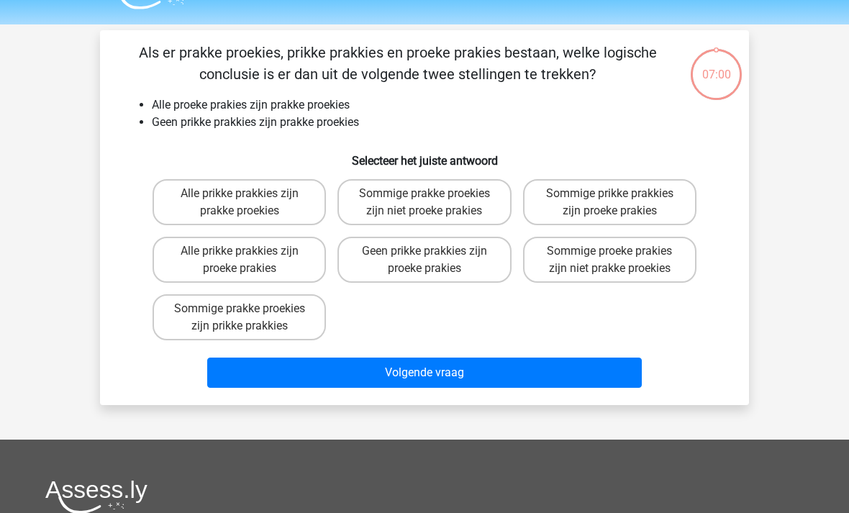
scroll to position [0, 0]
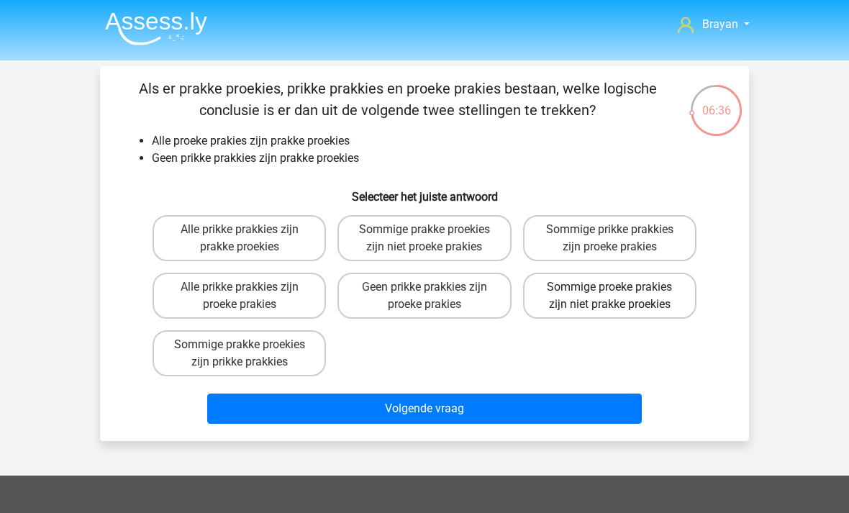
click at [573, 308] on label "Sommige proeke prakies zijn niet prakke proekies" at bounding box center [609, 296] width 173 height 46
click at [609, 296] on input "Sommige proeke prakies zijn niet prakke proekies" at bounding box center [613, 291] width 9 height 9
radio input "true"
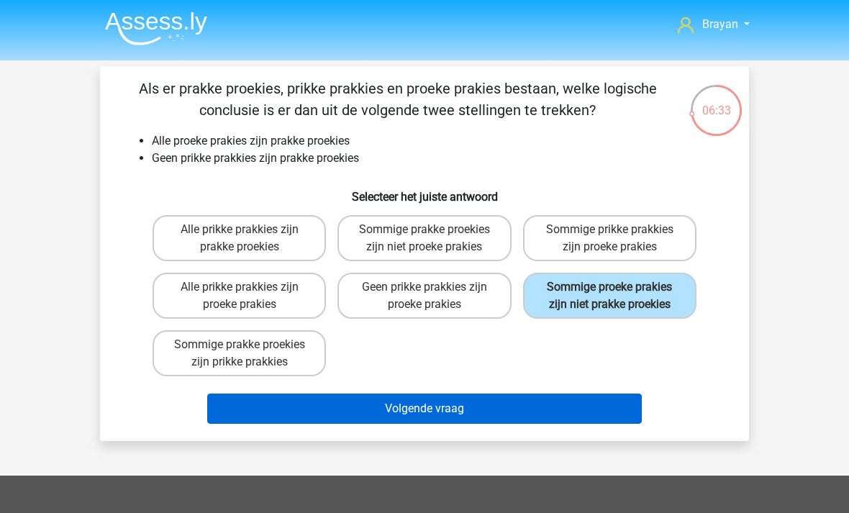
click at [491, 414] on button "Volgende vraag" at bounding box center [424, 409] width 435 height 30
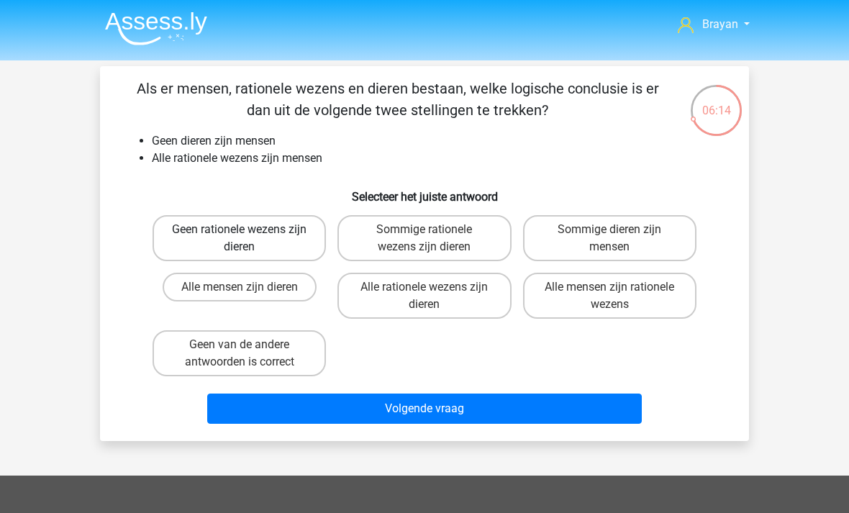
click at [256, 222] on label "Geen rationele wezens zijn dieren" at bounding box center [239, 238] width 173 height 46
click at [249, 230] on input "Geen rationele wezens zijn dieren" at bounding box center [244, 234] width 9 height 9
radio input "true"
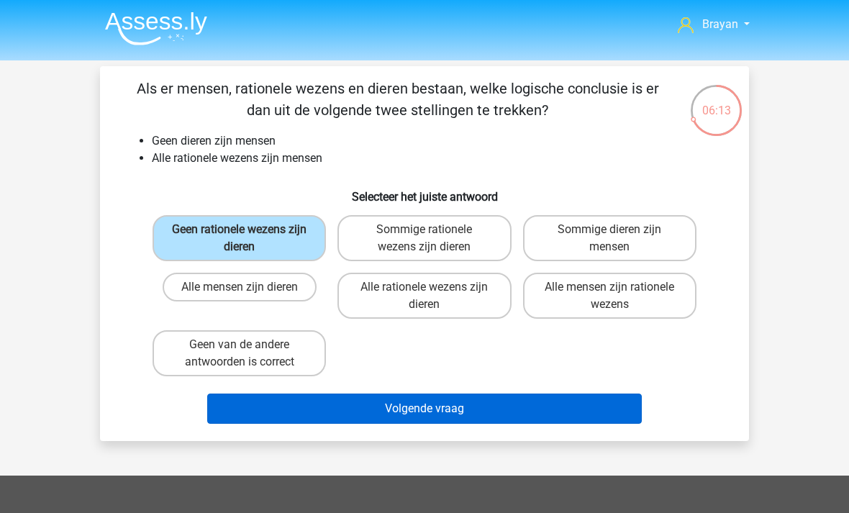
click at [434, 399] on button "Volgende vraag" at bounding box center [424, 409] width 435 height 30
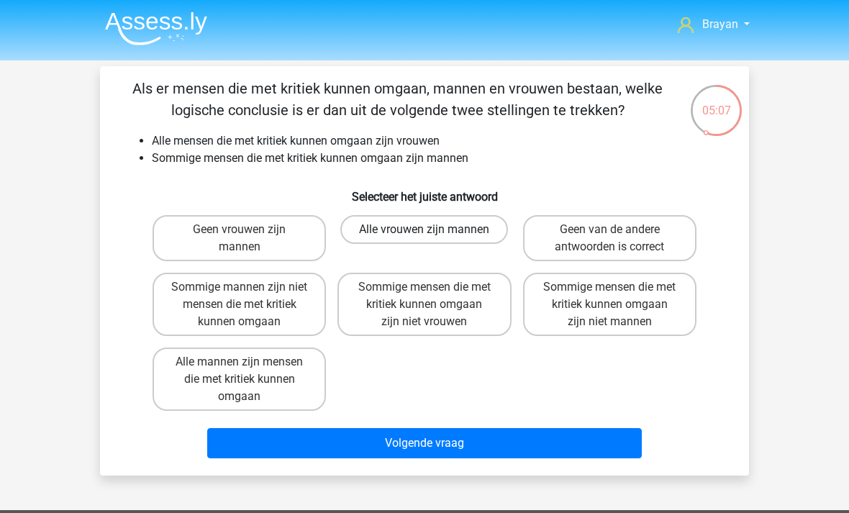
click at [466, 232] on label "Alle vrouwen zijn mannen" at bounding box center [424, 229] width 168 height 29
click at [434, 232] on input "Alle vrouwen zijn mannen" at bounding box center [428, 234] width 9 height 9
radio input "true"
click at [647, 239] on label "Geen van de andere antwoorden is correct" at bounding box center [609, 238] width 173 height 46
click at [619, 239] on input "Geen van de andere antwoorden is correct" at bounding box center [613, 234] width 9 height 9
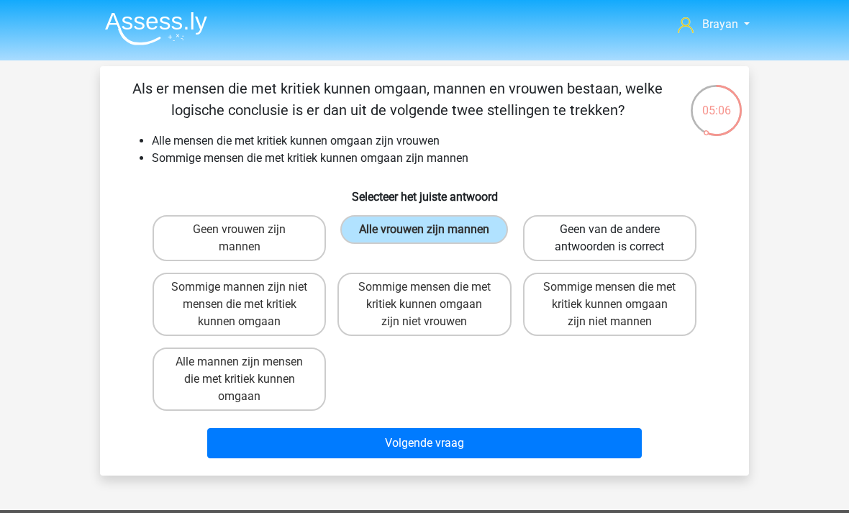
radio input "true"
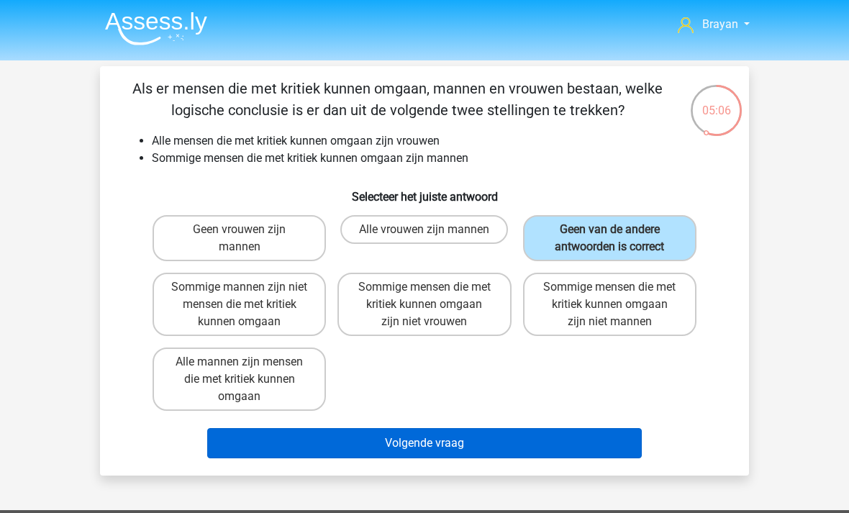
click at [578, 443] on button "Volgende vraag" at bounding box center [424, 443] width 435 height 30
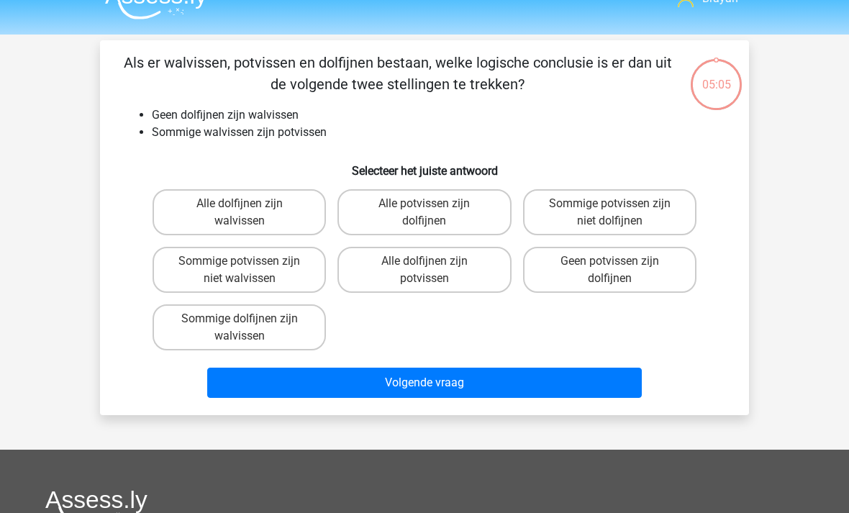
scroll to position [5, 0]
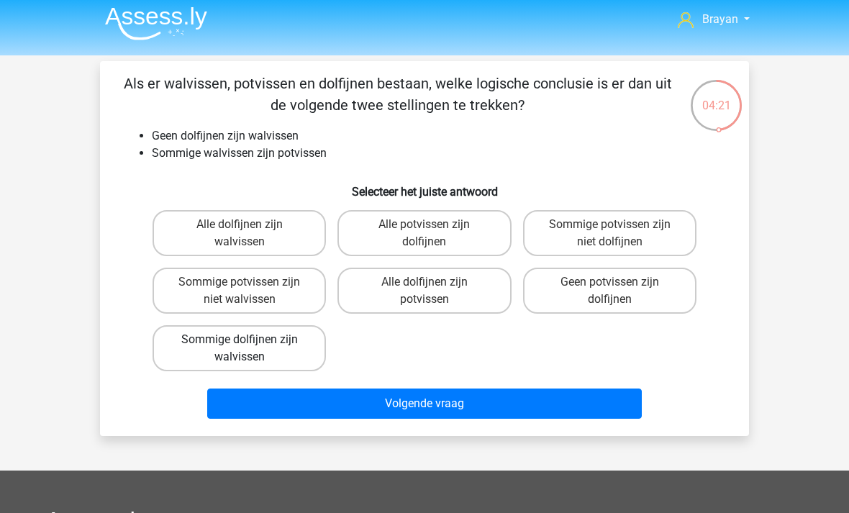
click at [170, 342] on label "Sommige dolfijnen zijn walvissen" at bounding box center [239, 348] width 173 height 46
click at [240, 342] on input "Sommige dolfijnen zijn walvissen" at bounding box center [244, 344] width 9 height 9
radio input "true"
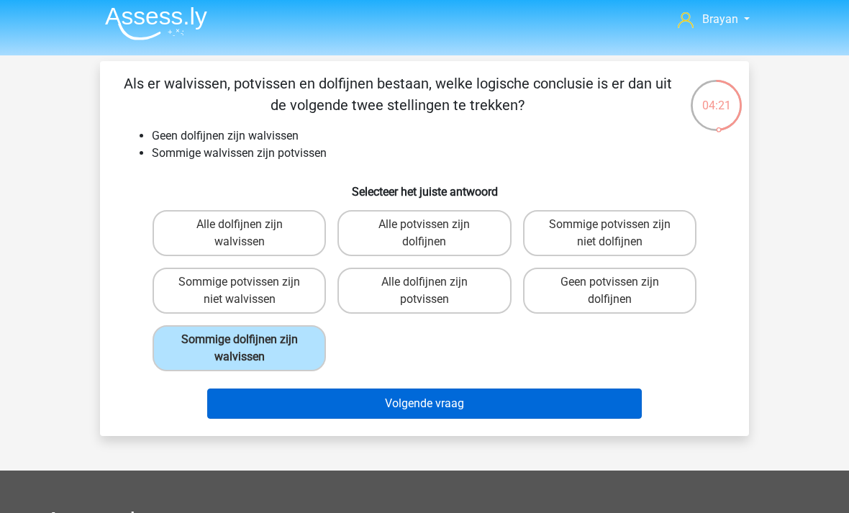
click at [572, 396] on button "Volgende vraag" at bounding box center [424, 403] width 435 height 30
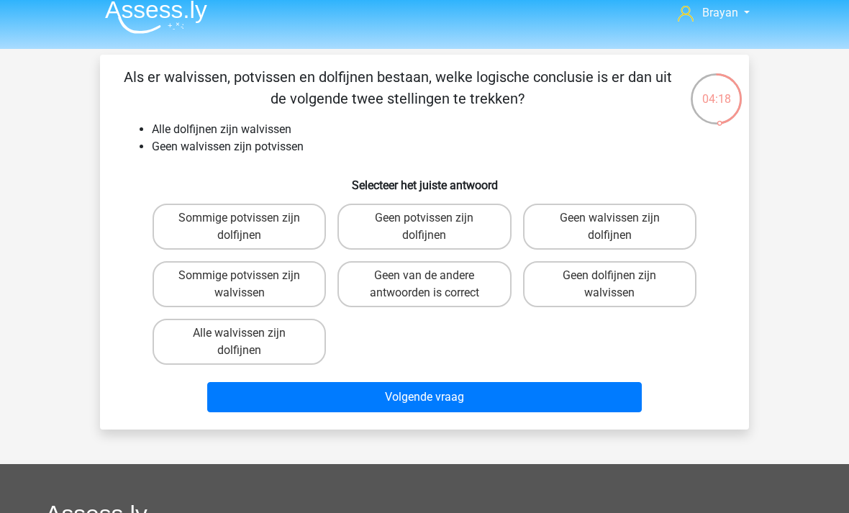
scroll to position [0, 0]
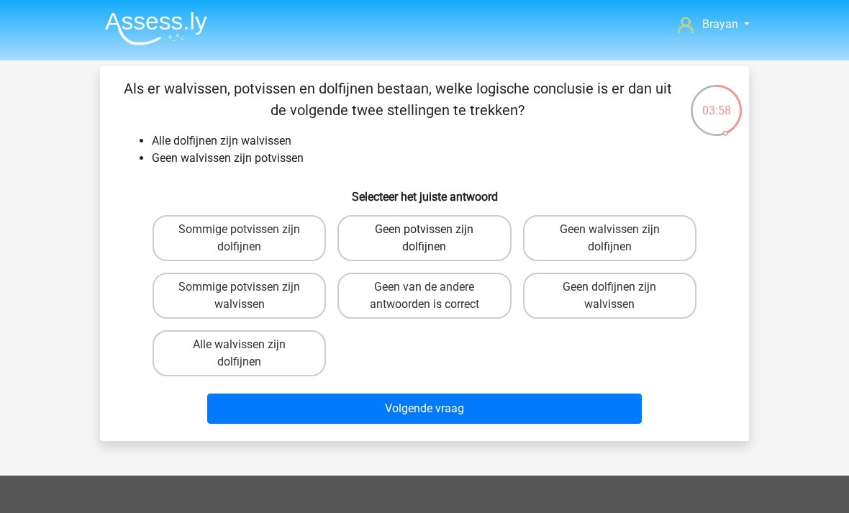
click at [376, 240] on label "Geen potvissen zijn dolfijnen" at bounding box center [423, 238] width 173 height 46
click at [424, 239] on input "Geen potvissen zijn dolfijnen" at bounding box center [428, 234] width 9 height 9
radio input "true"
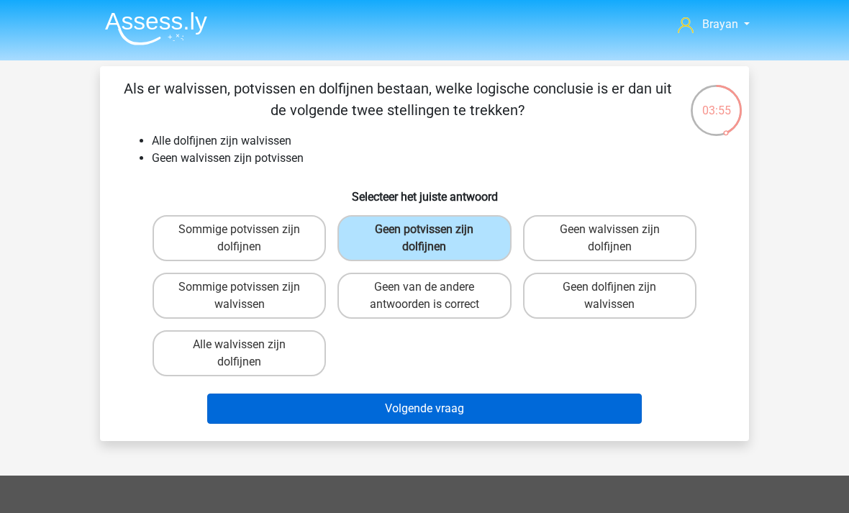
click at [461, 407] on button "Volgende vraag" at bounding box center [424, 409] width 435 height 30
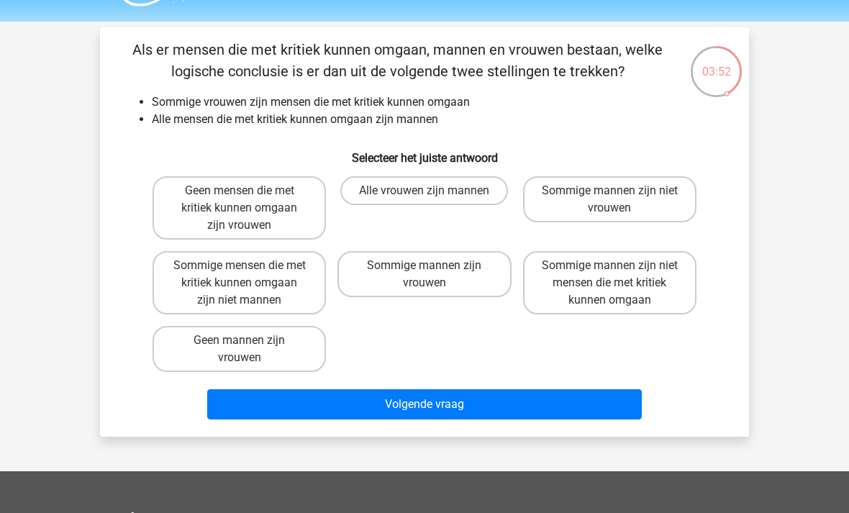
scroll to position [33, 0]
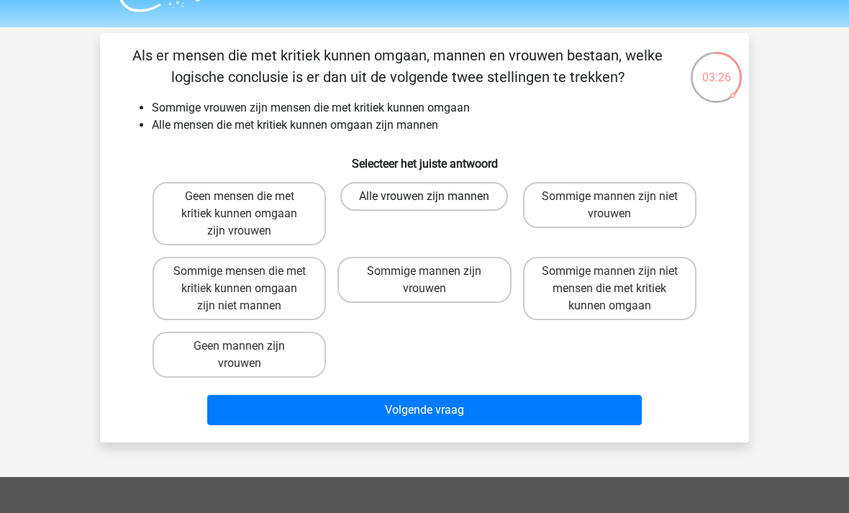
click at [474, 194] on label "Alle vrouwen zijn mannen" at bounding box center [424, 196] width 168 height 29
click at [434, 196] on input "Alle vrouwen zijn mannen" at bounding box center [428, 200] width 9 height 9
radio input "true"
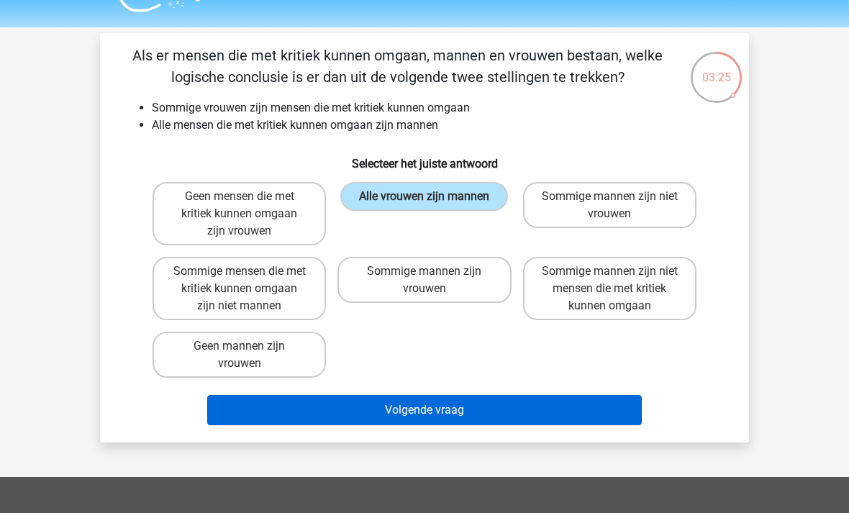
click at [594, 412] on button "Volgende vraag" at bounding box center [424, 410] width 435 height 30
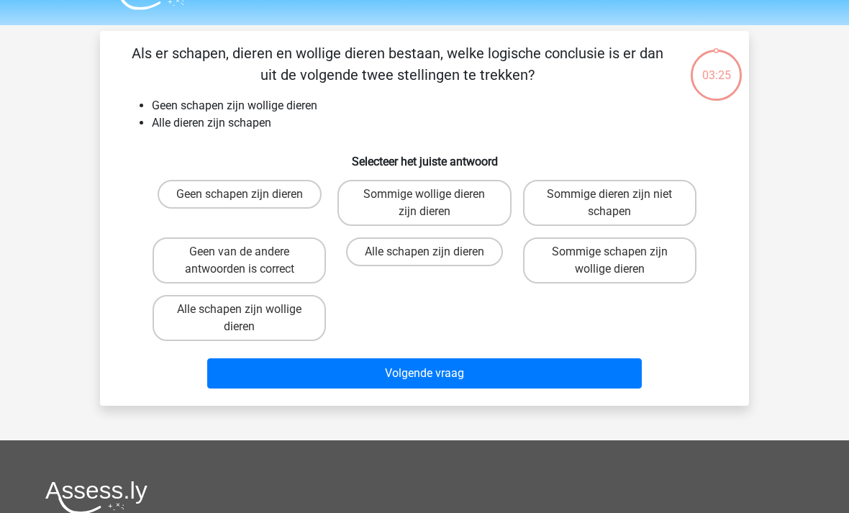
scroll to position [0, 0]
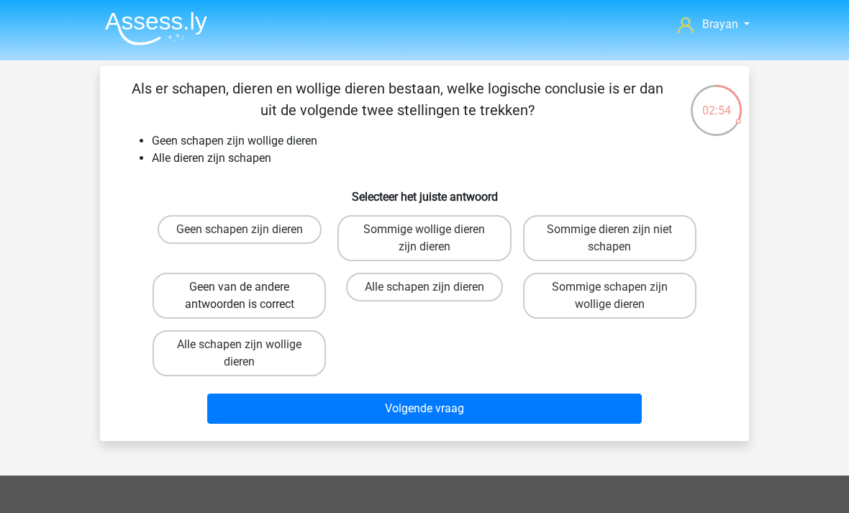
click at [192, 293] on label "Geen van de andere antwoorden is correct" at bounding box center [239, 296] width 173 height 46
click at [240, 293] on input "Geen van de andere antwoorden is correct" at bounding box center [244, 291] width 9 height 9
radio input "true"
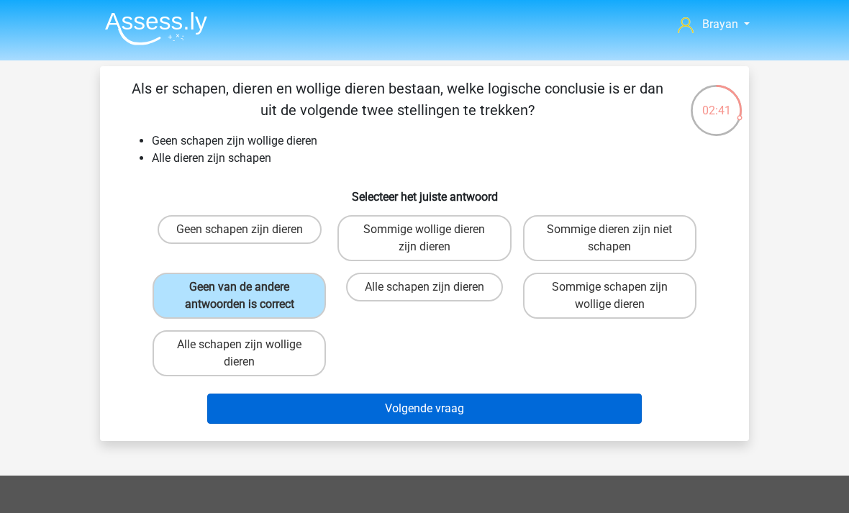
click at [245, 406] on button "Volgende vraag" at bounding box center [424, 409] width 435 height 30
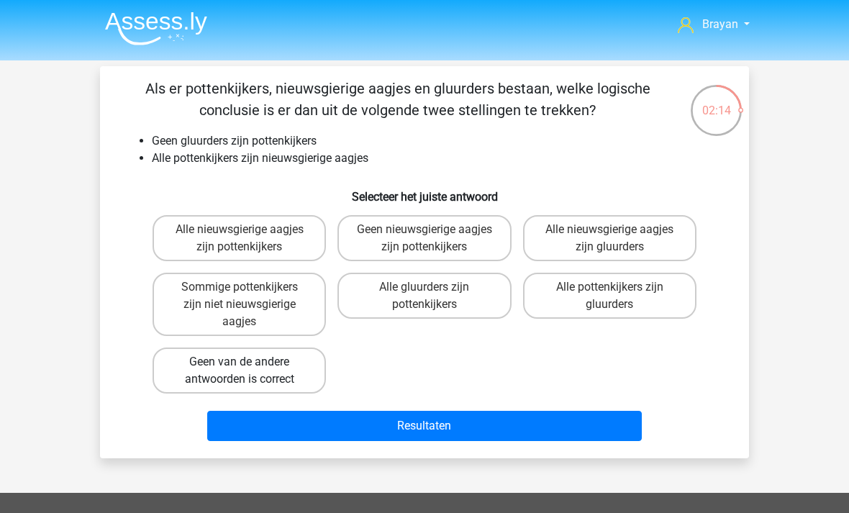
click at [183, 375] on label "Geen van de andere antwoorden is correct" at bounding box center [239, 370] width 173 height 46
click at [240, 371] on input "Geen van de andere antwoorden is correct" at bounding box center [244, 366] width 9 height 9
radio input "true"
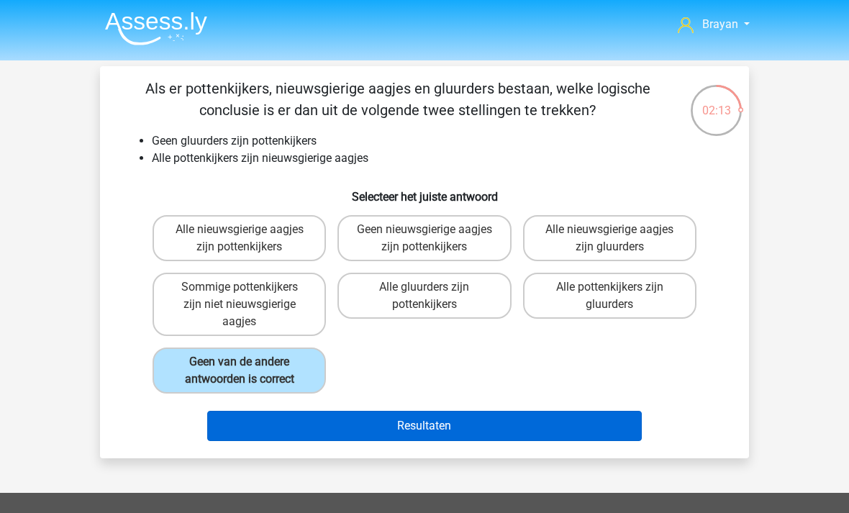
click at [407, 417] on button "Resultaten" at bounding box center [424, 426] width 435 height 30
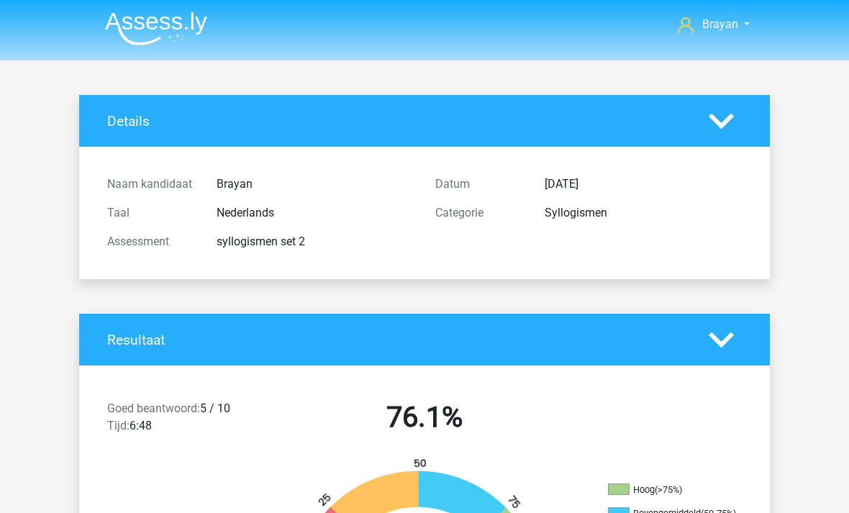
click at [445, 414] on h2 "76.1%" at bounding box center [424, 417] width 306 height 35
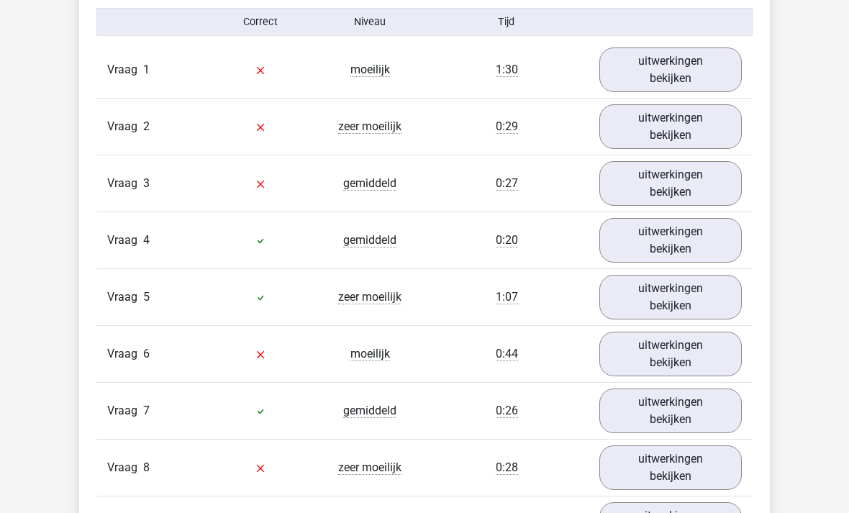
scroll to position [906, 0]
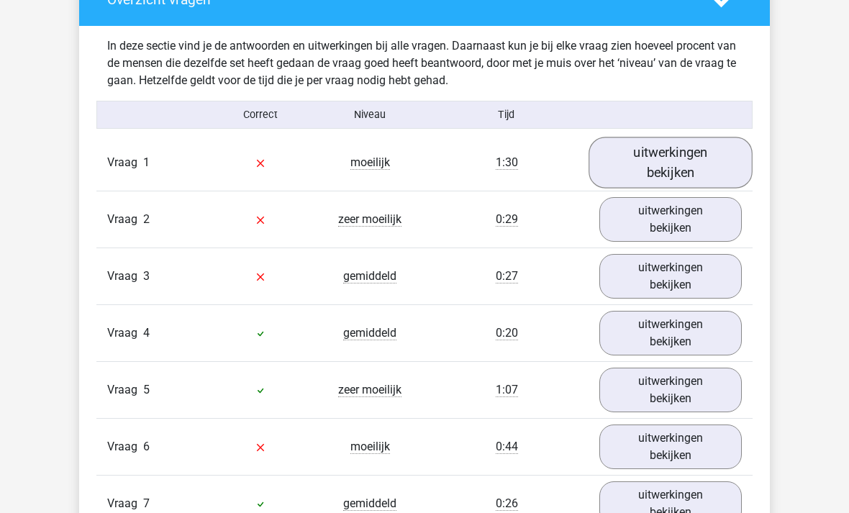
click at [683, 157] on link "uitwerkingen bekijken" at bounding box center [671, 163] width 164 height 51
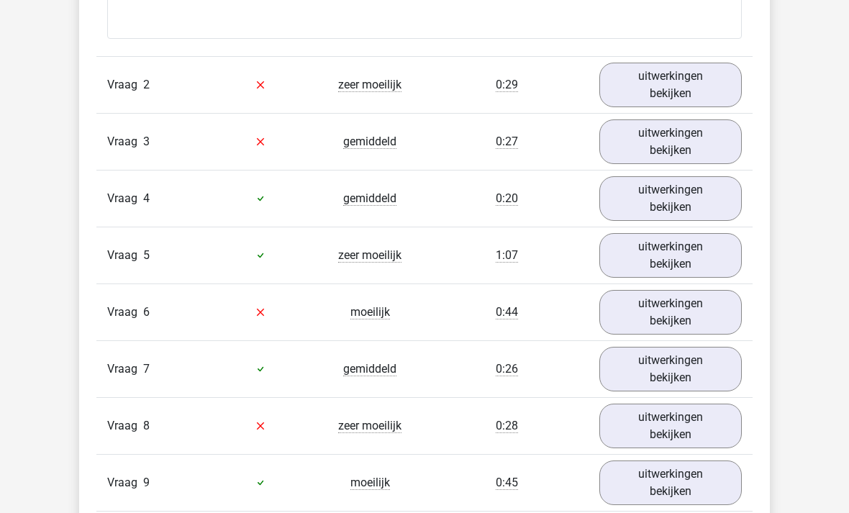
scroll to position [1584, 0]
click at [689, 259] on link "uitwerkingen bekijken" at bounding box center [671, 255] width 164 height 51
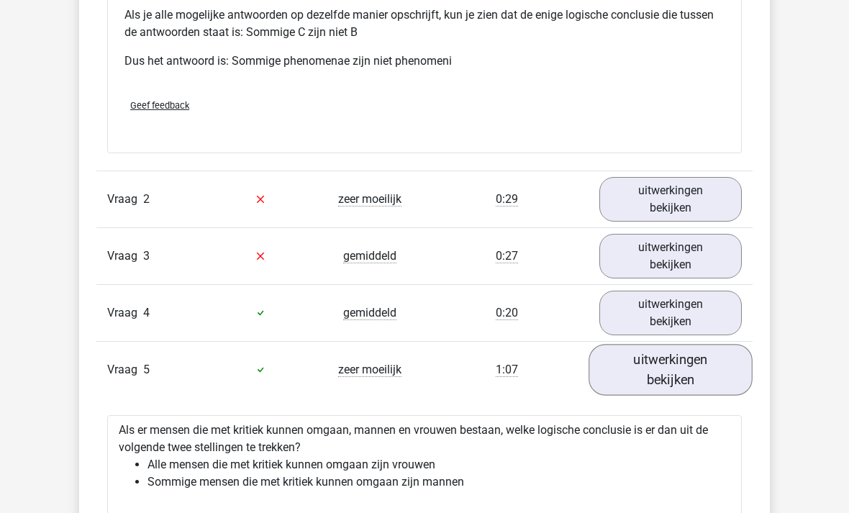
scroll to position [1454, 0]
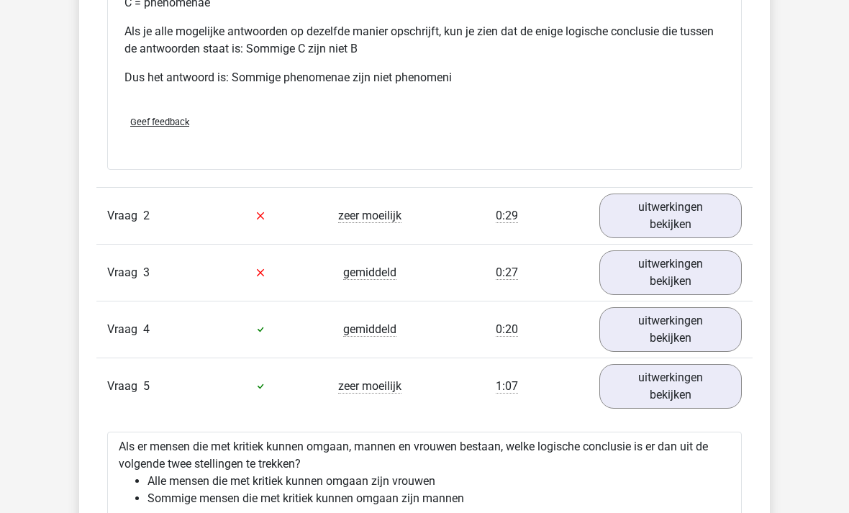
click at [252, 276] on div at bounding box center [260, 272] width 109 height 17
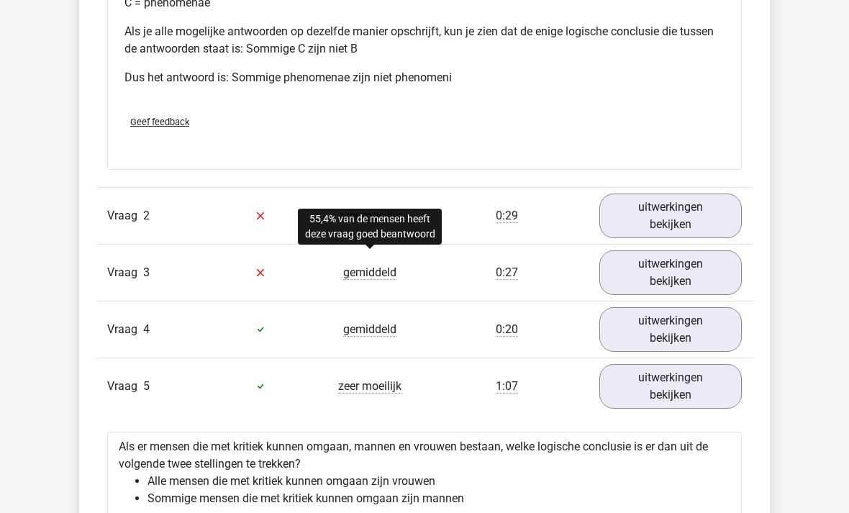
click at [347, 272] on span "gemiddeld" at bounding box center [369, 272] width 53 height 14
click at [244, 271] on div at bounding box center [260, 272] width 109 height 17
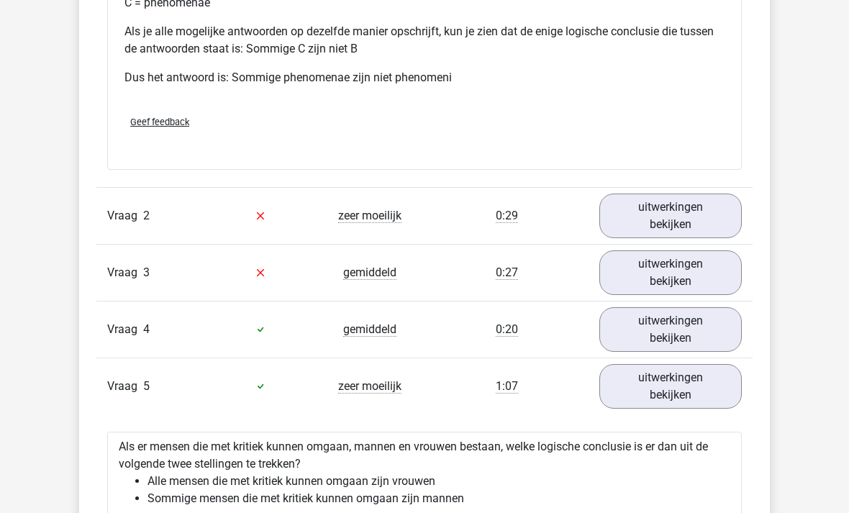
click at [266, 276] on div at bounding box center [260, 272] width 109 height 17
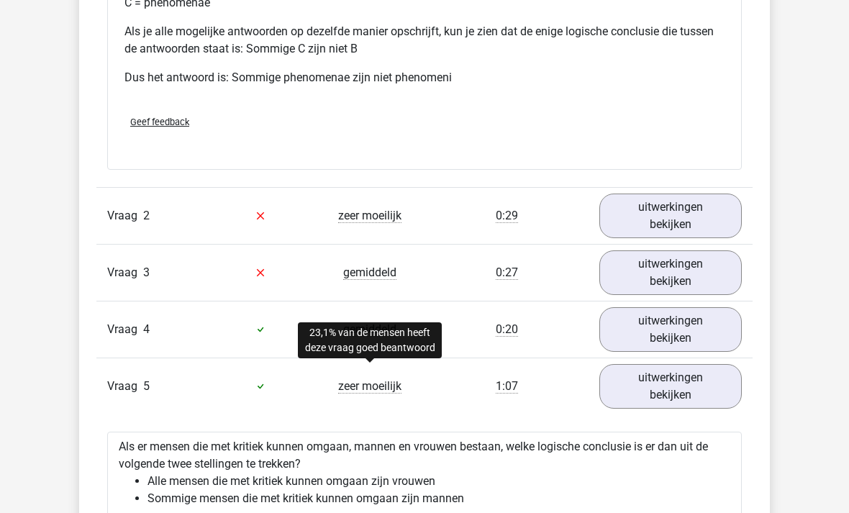
click at [343, 392] on span "zeer moeilijk" at bounding box center [369, 386] width 63 height 14
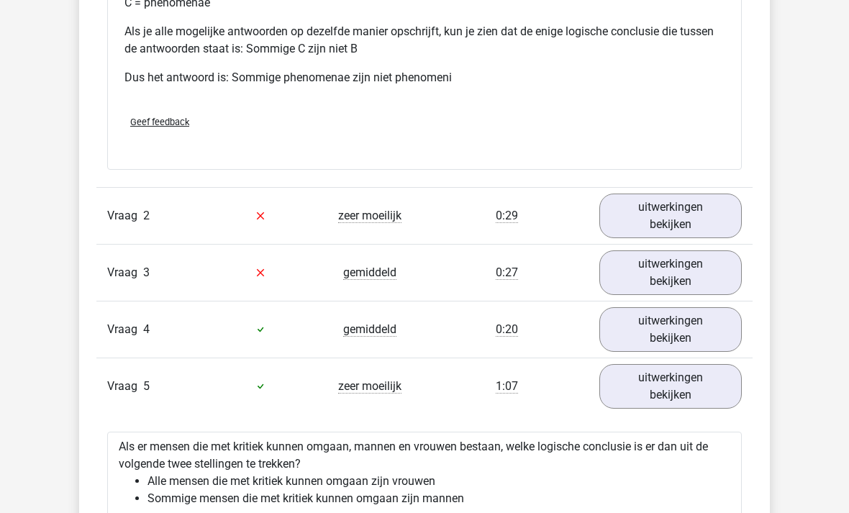
click at [342, 401] on div "Vraag 5 zeer moeilijk 1:07 uitwerkingen bekijken" at bounding box center [424, 386] width 656 height 57
click at [365, 272] on span "gemiddeld" at bounding box center [369, 272] width 53 height 14
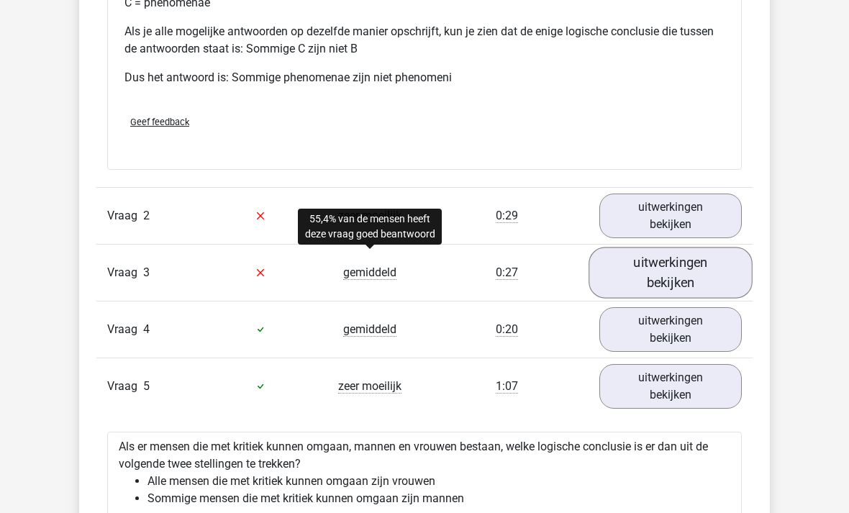
click at [681, 273] on link "uitwerkingen bekijken" at bounding box center [671, 272] width 164 height 51
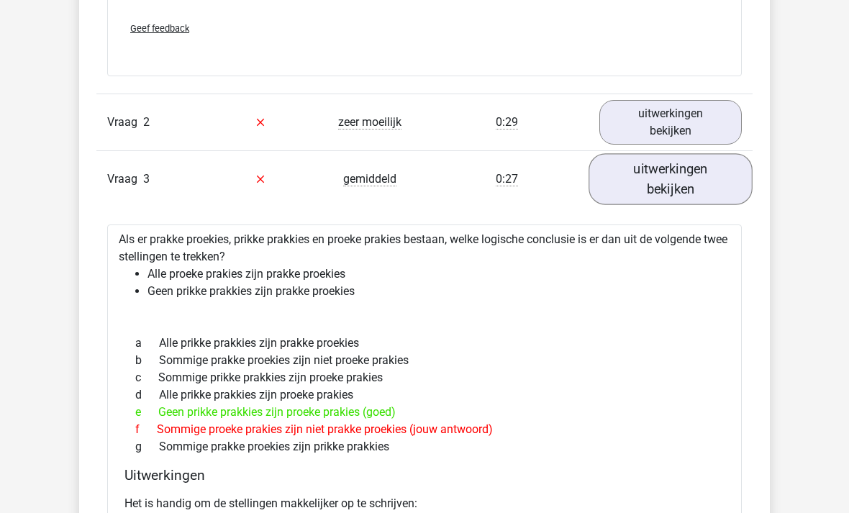
scroll to position [1548, 0]
